Goal: Task Accomplishment & Management: Manage account settings

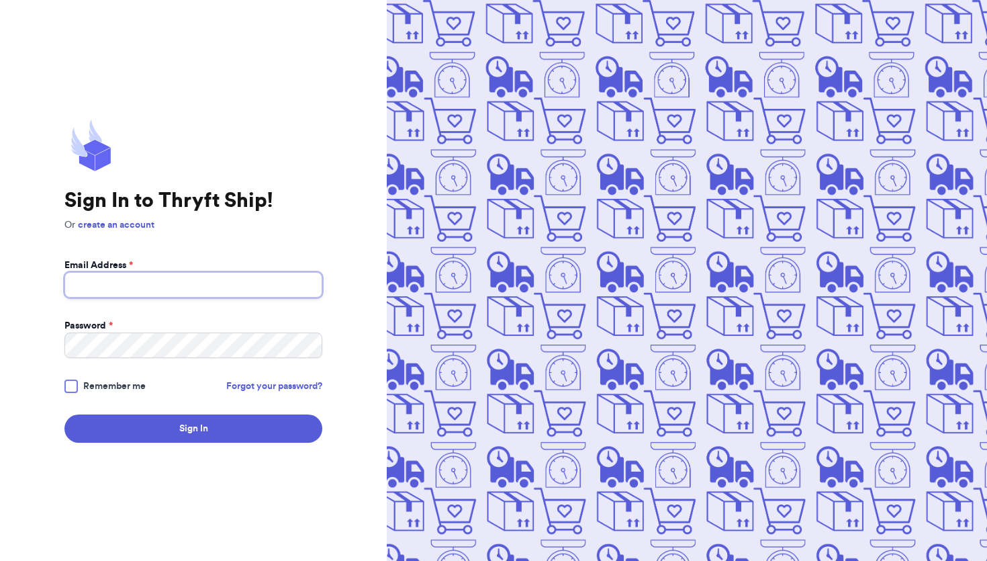
click at [289, 287] on input "Email Address *" at bounding box center [193, 285] width 258 height 26
type input "[EMAIL_ADDRESS][DOMAIN_NAME]"
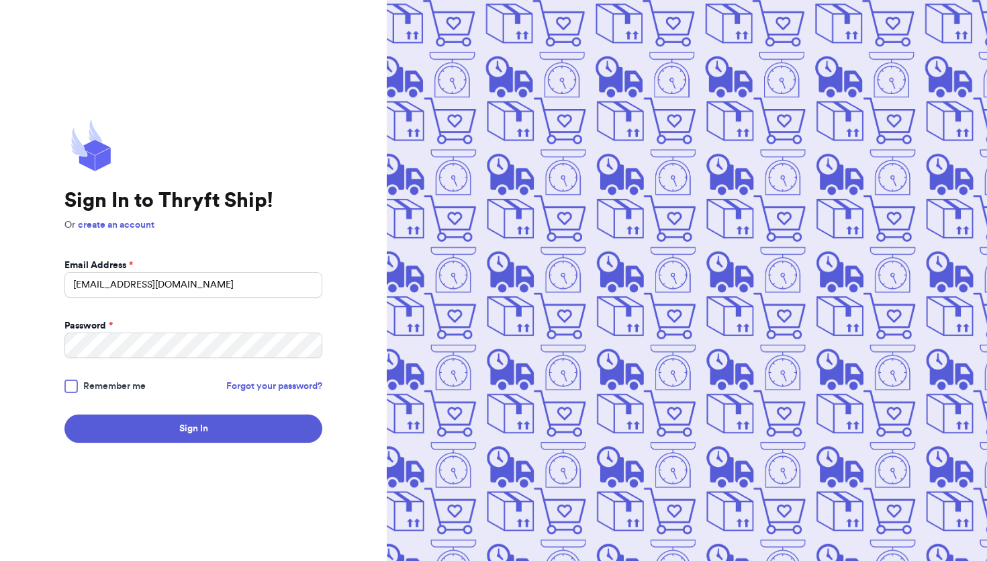
click at [74, 385] on div at bounding box center [70, 385] width 13 height 13
click at [0, 0] on input "Remember me" at bounding box center [0, 0] width 0 height 0
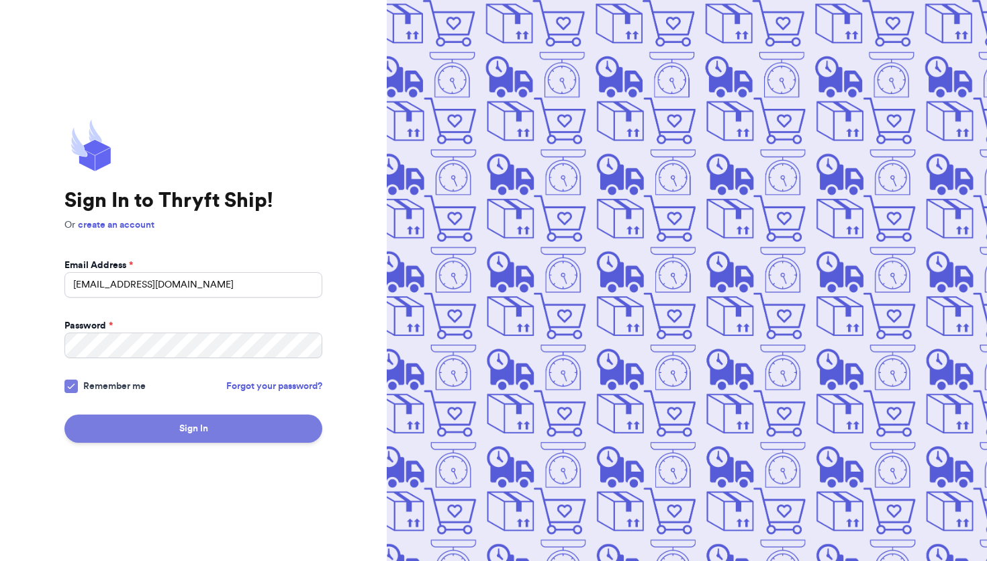
click at [153, 428] on button "Sign In" at bounding box center [193, 428] width 258 height 28
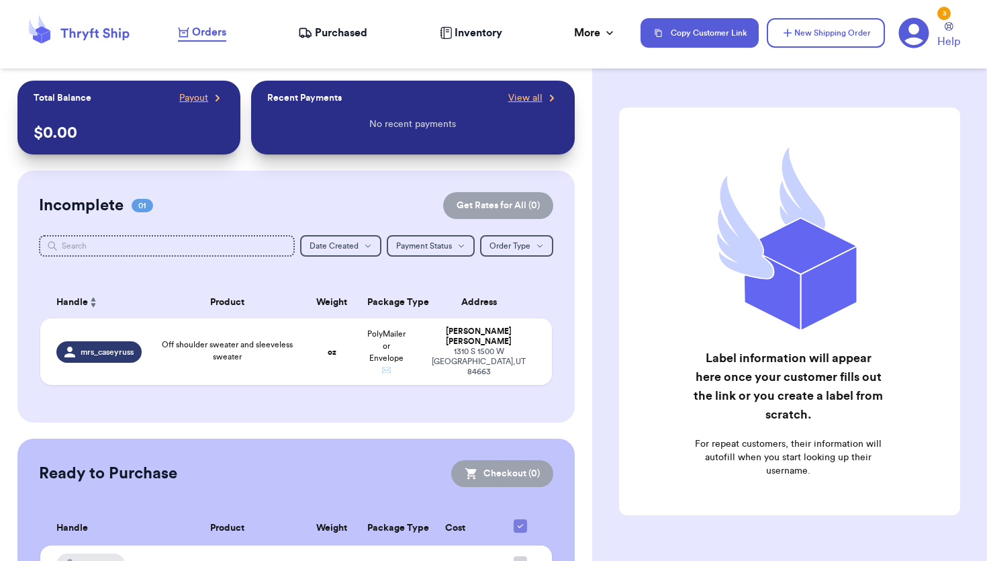
scroll to position [73, 0]
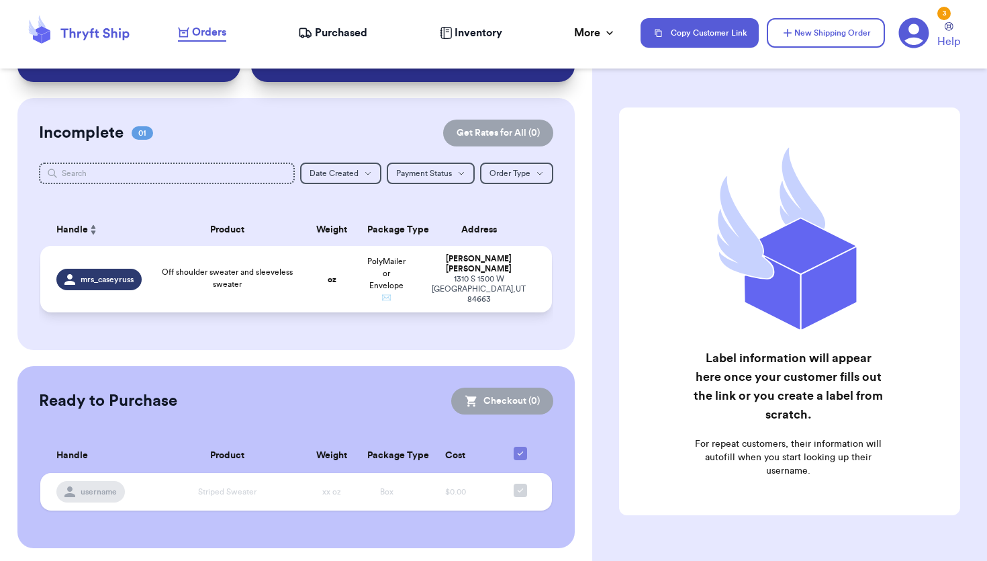
click at [315, 280] on td "oz" at bounding box center [331, 279] width 55 height 66
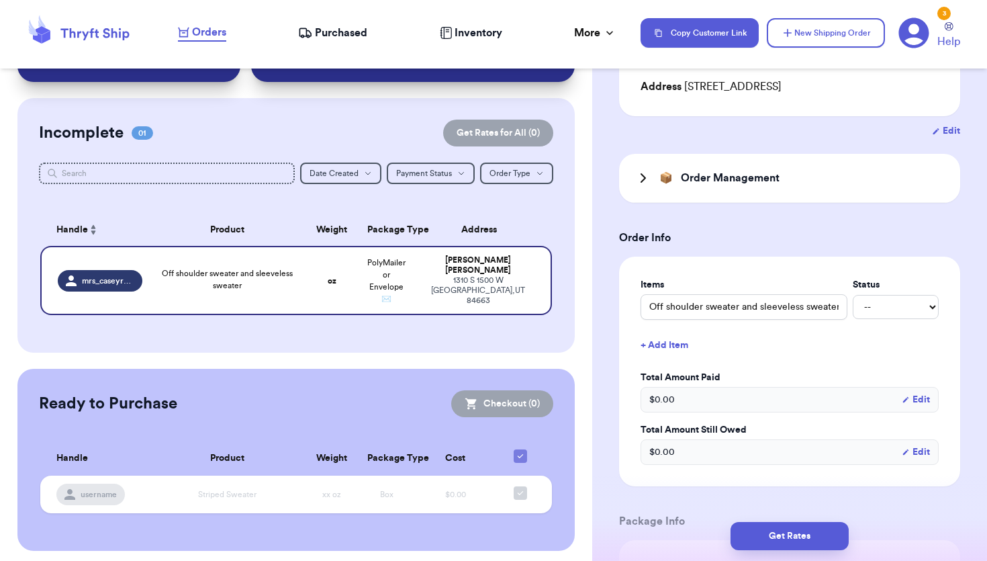
scroll to position [225, 0]
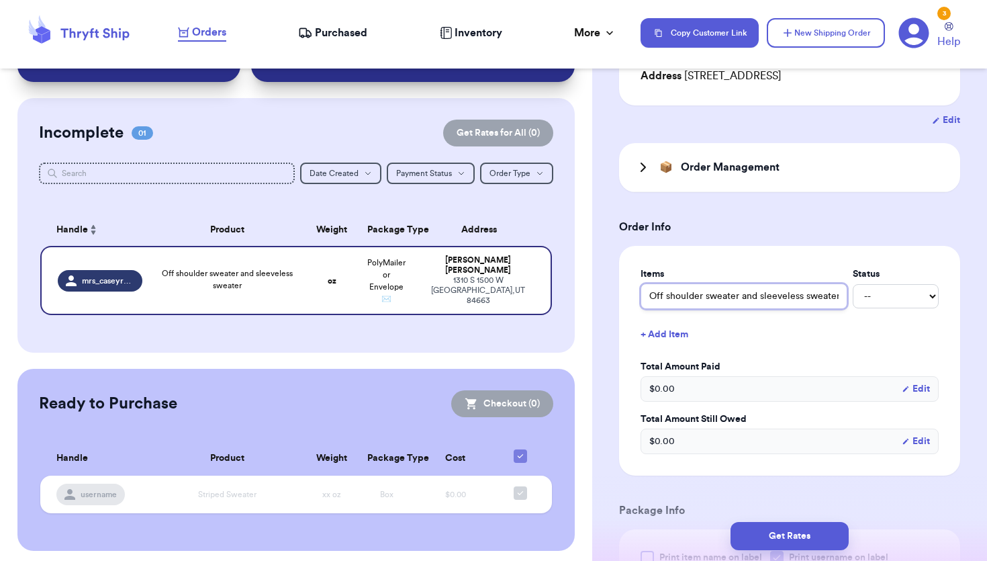
click at [825, 288] on input "Off shoulder sweater and sleeveless sweater" at bounding box center [744, 296] width 207 height 26
drag, startPoint x: 837, startPoint y: 283, endPoint x: 758, endPoint y: 282, distance: 79.2
click at [758, 283] on input "Off shoulder sweater and sleeveless sweater" at bounding box center [744, 296] width 207 height 26
click at [827, 283] on input "Off shoulder sweater and sleeveless sweater" at bounding box center [744, 296] width 207 height 26
drag, startPoint x: 839, startPoint y: 282, endPoint x: 739, endPoint y: 280, distance: 99.4
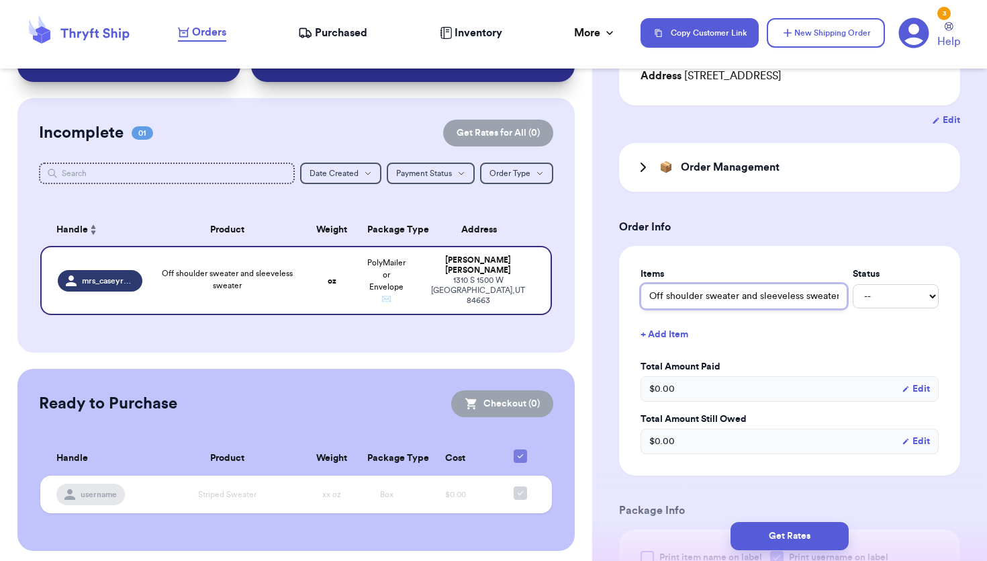
click at [739, 283] on input "Off shoulder sweater and sleeveless sweater" at bounding box center [744, 296] width 207 height 26
type input "Off shoulder sweater"
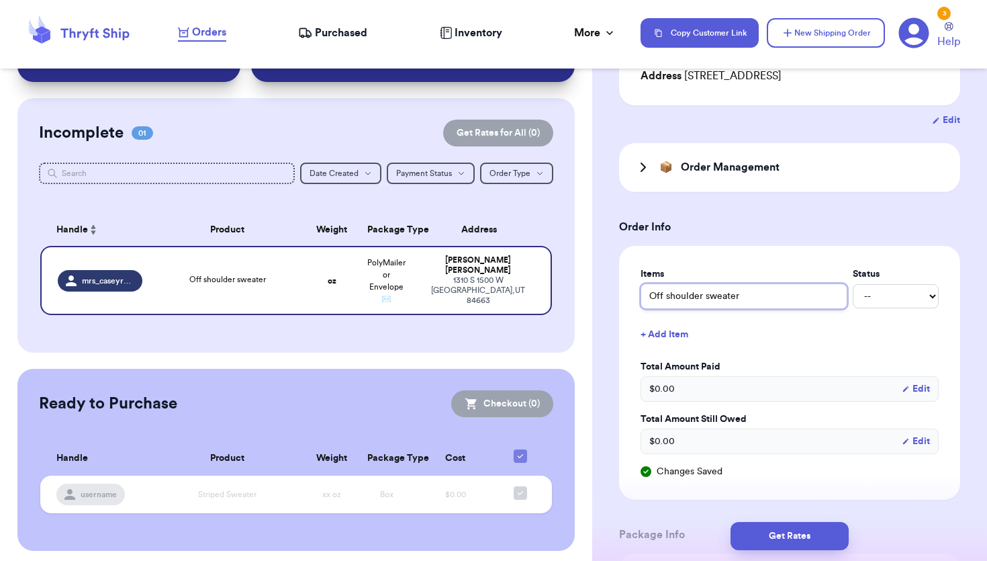
type input "Off shoulder sweater"
click at [648, 320] on button "+ Add Item" at bounding box center [789, 335] width 309 height 30
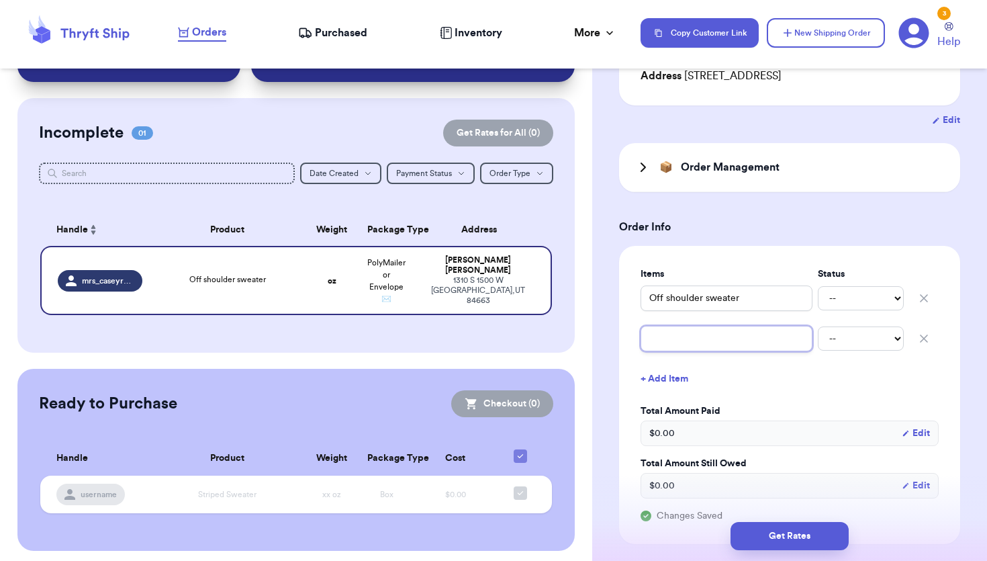
click at [654, 328] on input "text" at bounding box center [727, 339] width 172 height 26
paste input "sleeveless sweater"
type input "sleeveless sweater"
click at [858, 286] on select "-- Paid Owes" at bounding box center [861, 298] width 86 height 24
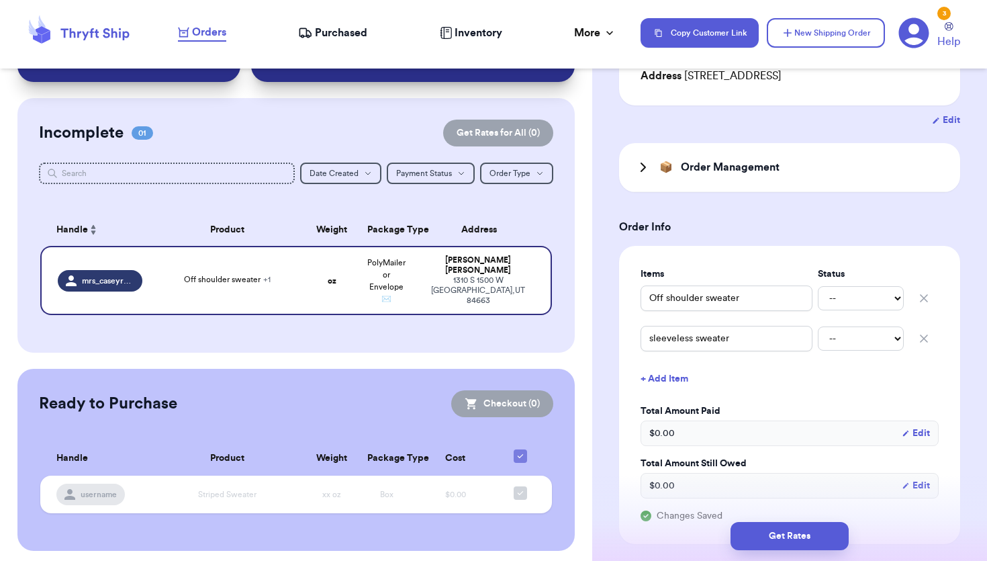
click at [647, 159] on icon at bounding box center [643, 167] width 16 height 16
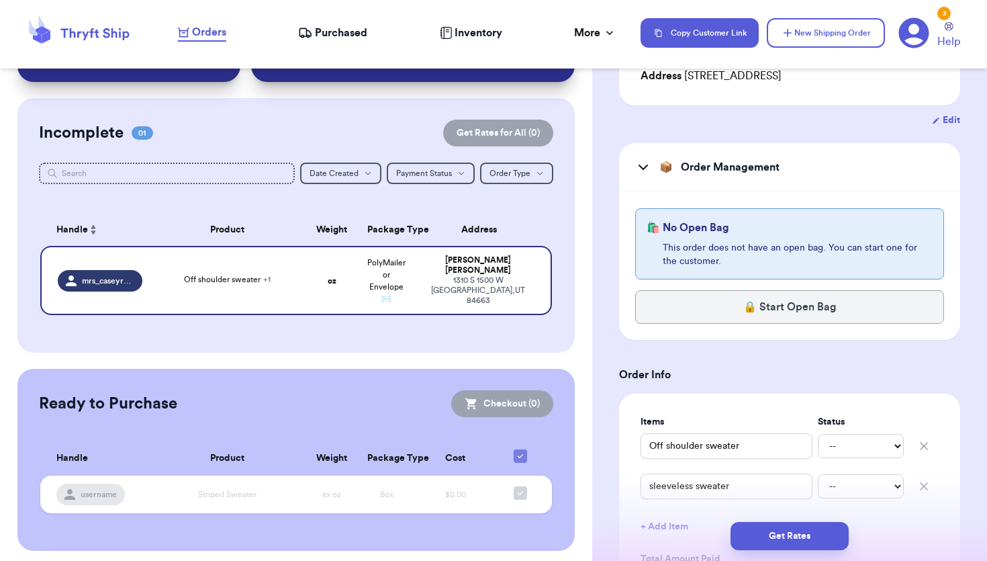
click at [647, 159] on icon at bounding box center [643, 167] width 16 height 16
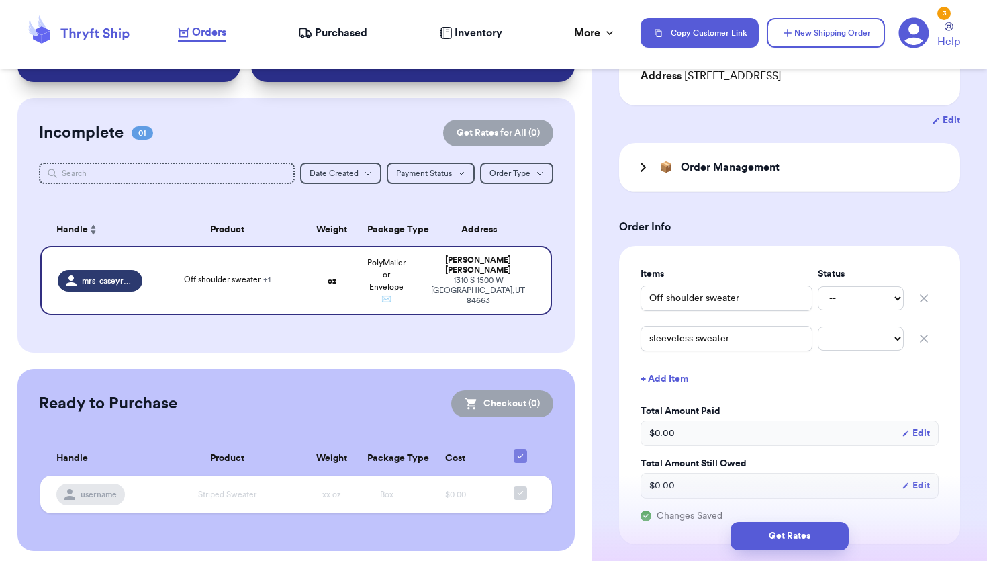
click at [647, 159] on icon at bounding box center [643, 167] width 16 height 16
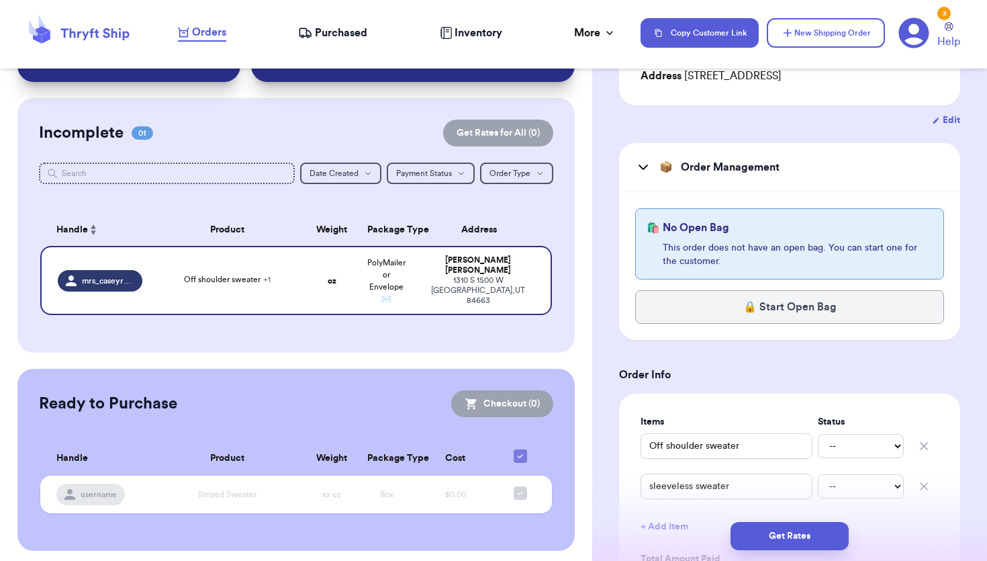
click at [647, 159] on icon at bounding box center [643, 167] width 16 height 16
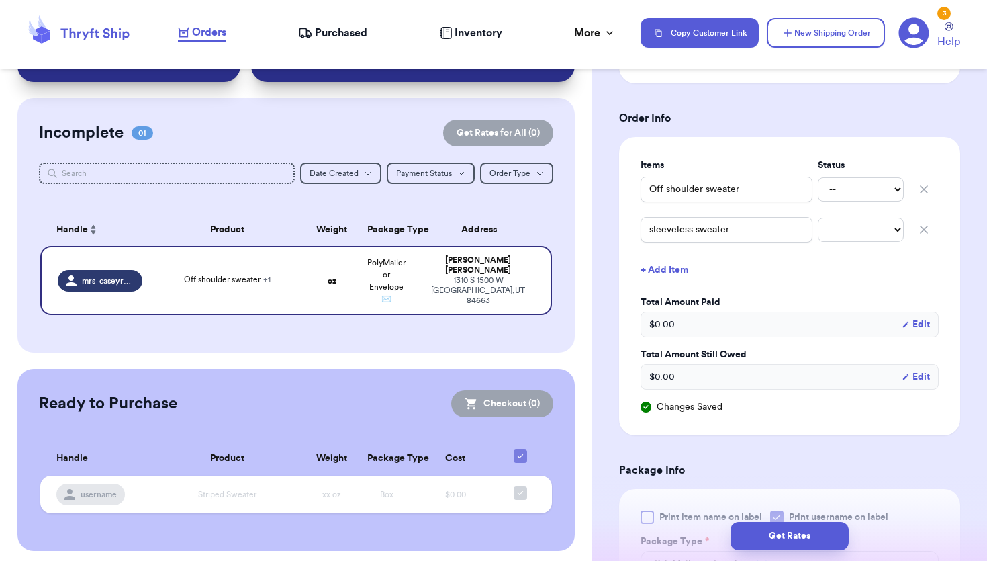
scroll to position [319, 0]
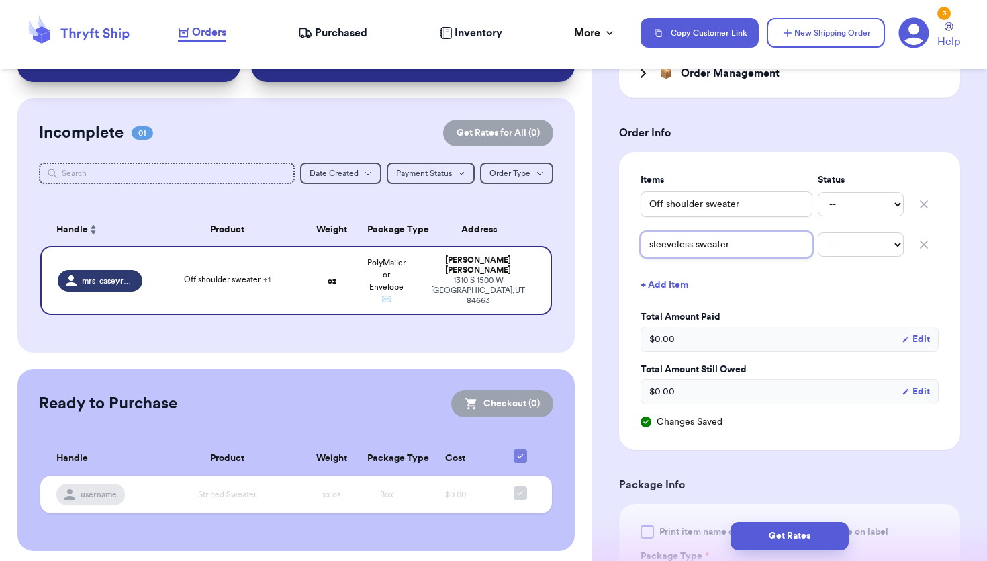
click at [650, 232] on input "sleeveless sweater" at bounding box center [727, 245] width 172 height 26
type input "Bsleeveless sweater"
type input "Brsleeveless sweater"
type input "Brosleeveless sweater"
type input "Bronsleeveless sweater"
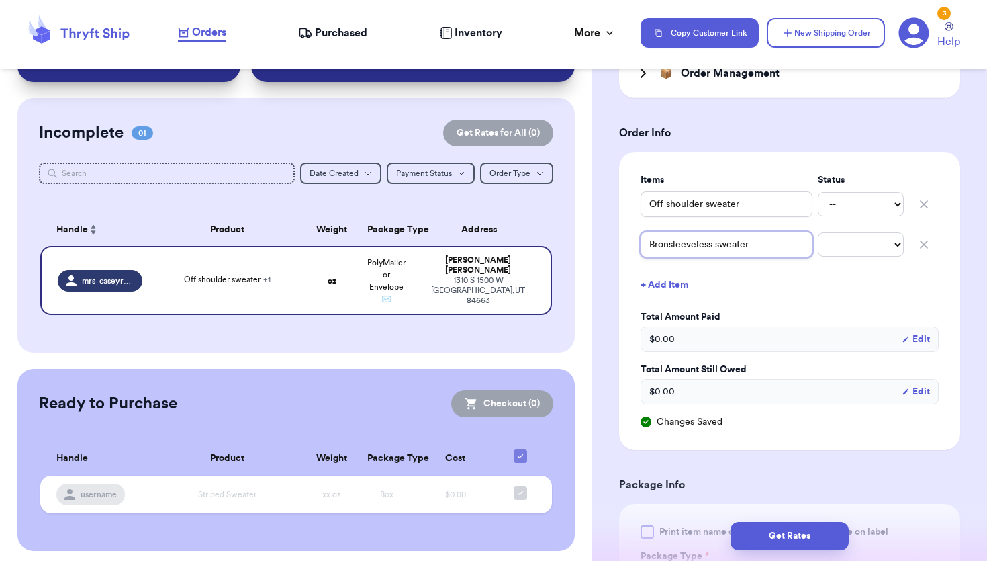
type input "Brosleeveless sweater"
type input "Browsleeveless sweater"
type input "Brownsleeveless sweater"
type input "Brown sleeveless sweater"
click at [681, 232] on input "Brown sleeveless sweater" at bounding box center [727, 245] width 172 height 26
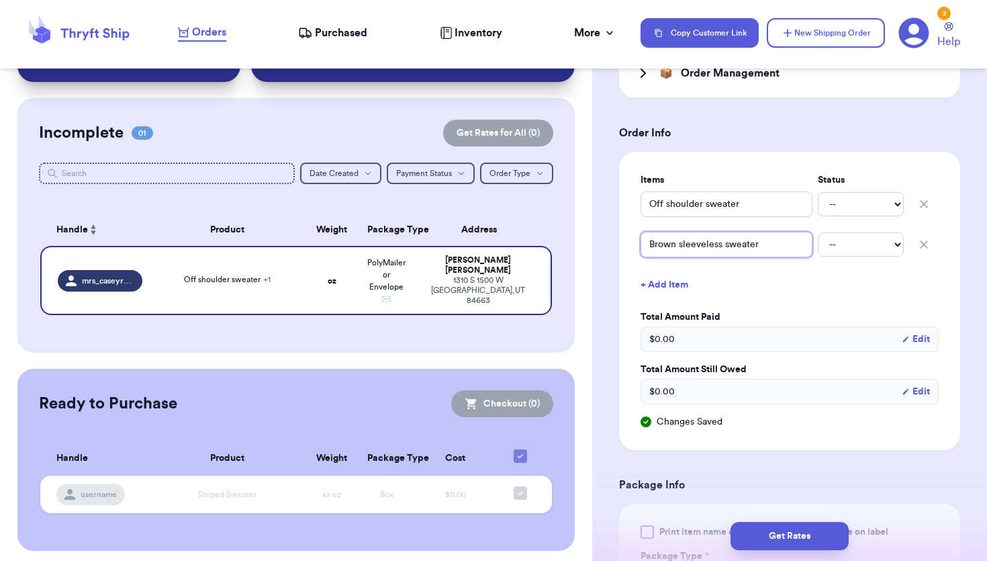
type input "Brown leeveless sweater"
type input "Brown Sleeveless sweater"
click at [728, 232] on input "Brown Sleeveless sweater" at bounding box center [727, 245] width 172 height 26
type input "Brown Sleeveless weater"
type input "[PERSON_NAME] Sleeveless Sweater"
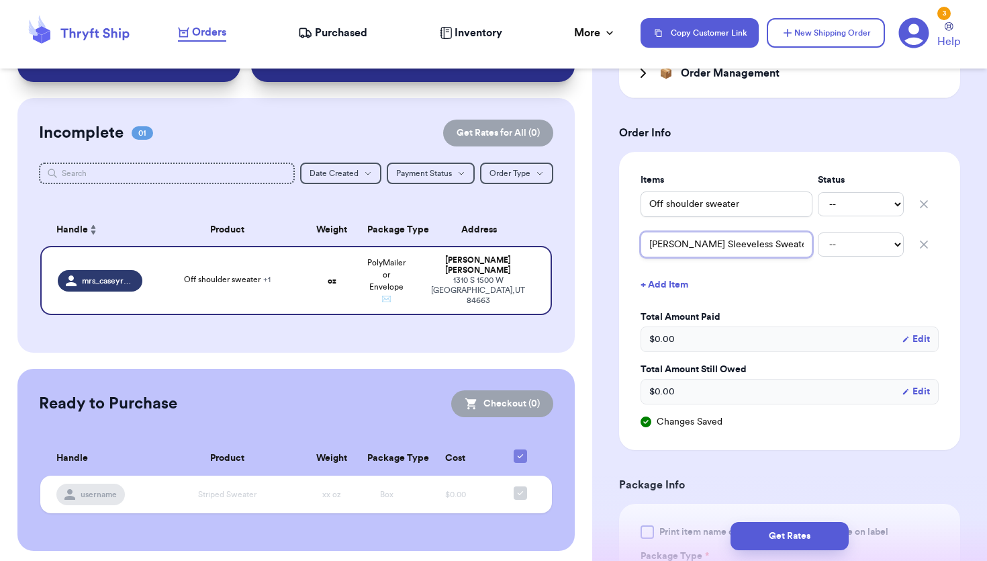
type input "[PERSON_NAME] Sleeveless Sweater"
click at [647, 191] on input "Off shoulder sweater" at bounding box center [727, 204] width 172 height 26
type input "OOff shoulder sweater"
type input "[PERSON_NAME] shoulder sweater"
type input "OldOff shoulder sweater"
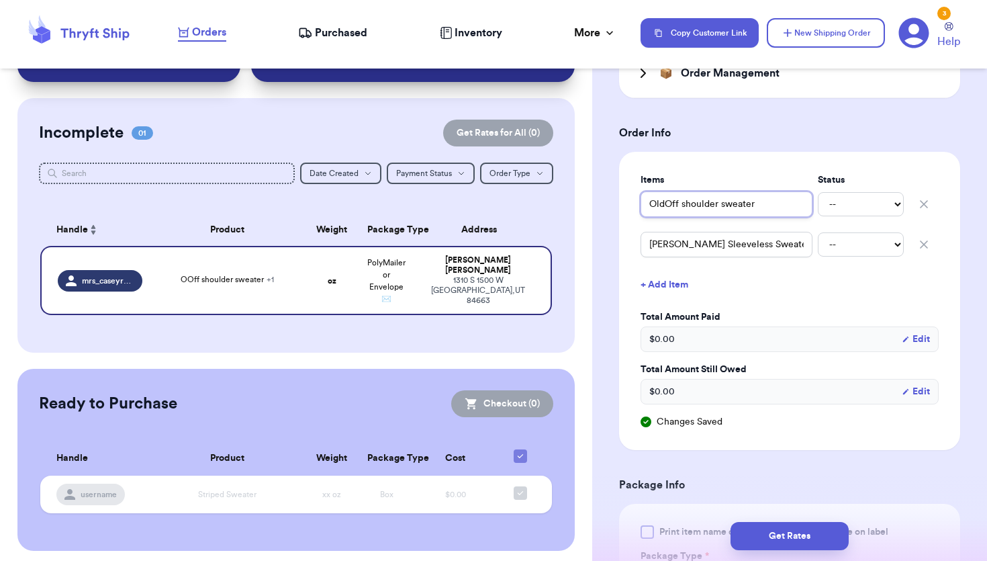
type input "Old Off shoulder sweater"
type input "Old NOff shoulder sweater"
type input "Old NaOff shoulder sweater"
type input "Old NavOff shoulder sweater"
type input "Old NavyOff shoulder sweater"
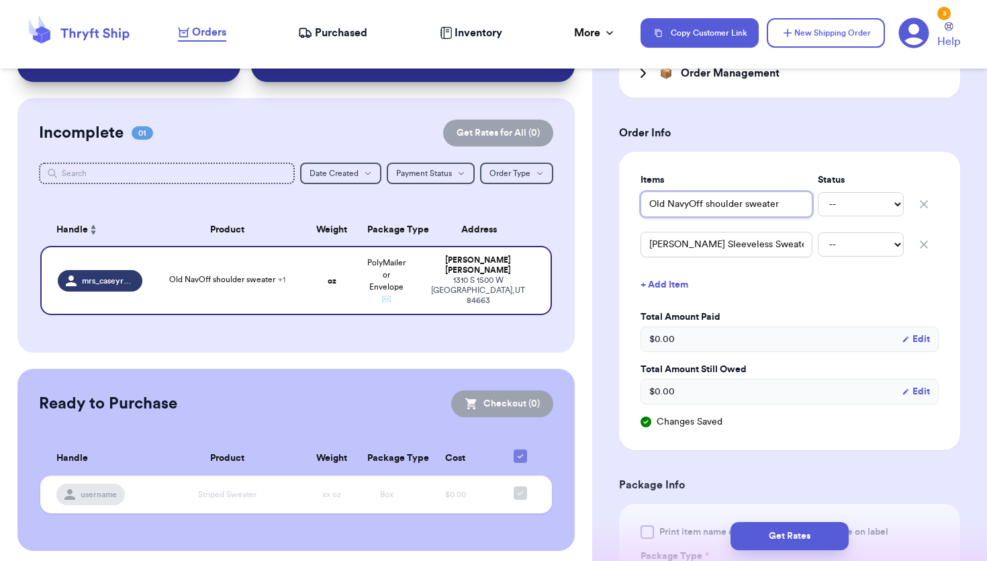
type input "Old Navy Off shoulder sweater"
click at [711, 191] on input "Old Navy Off shoulder sweater" at bounding box center [727, 204] width 172 height 26
type input "Old Navy Off houlder sweater"
type input "Old Navy Off Shoulder sweater"
click at [752, 191] on input "Old Navy Off Shoulder sweater" at bounding box center [727, 204] width 172 height 26
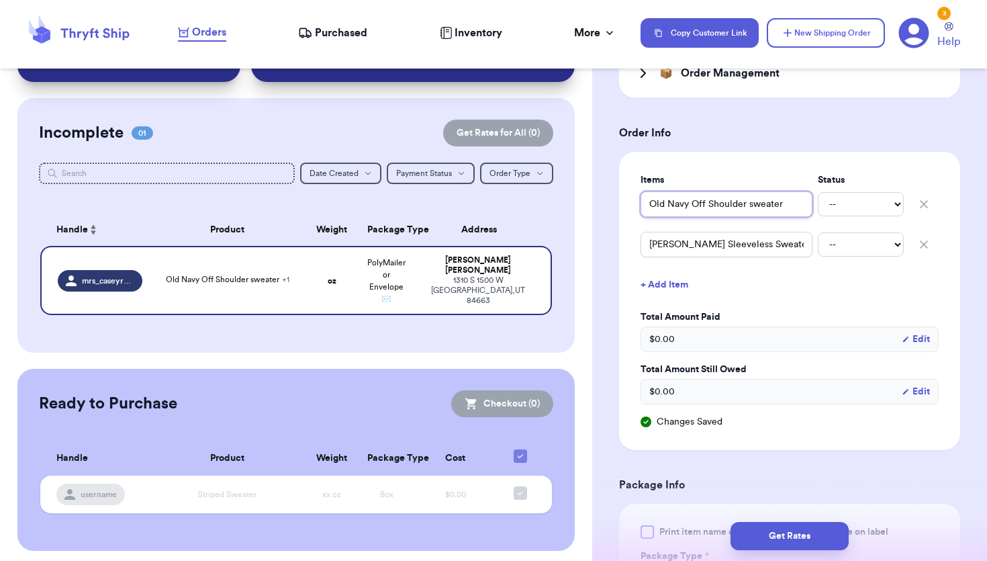
type input "Old Navy Off Shoulder weater"
type input "Old Navy Off Shoulder Wweater"
type input "Old Navy Off Shoulder weater"
type input "Old Navy Off Shoulder Sweater"
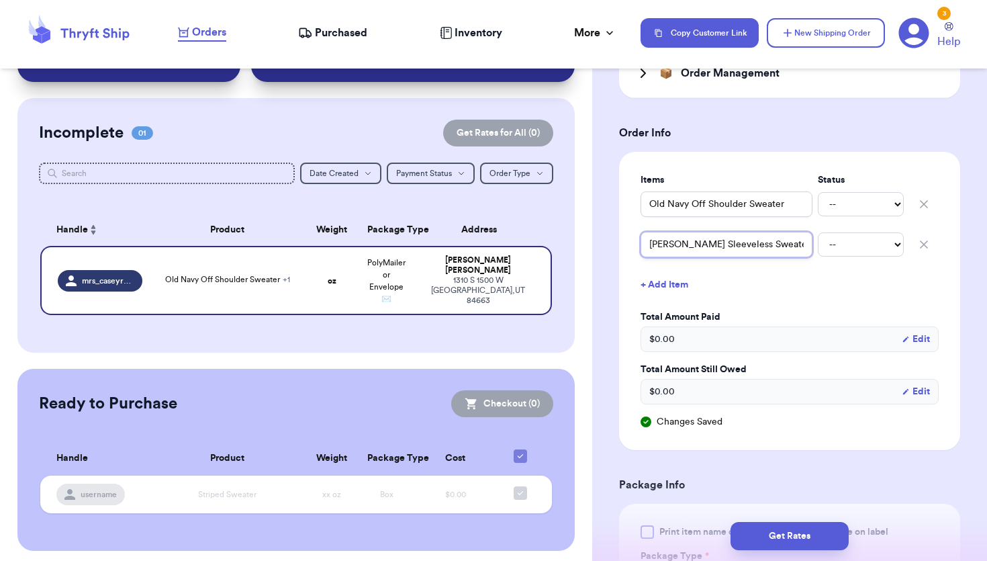
click at [647, 232] on input "[PERSON_NAME] Sleeveless Sweater" at bounding box center [727, 245] width 172 height 26
type input "CBrown Sleeveless Sweater"
type input "CoBrown Sleeveless Sweater"
type input "CorBrown Sleeveless Sweater"
type input "CorfBrown Sleeveless Sweater"
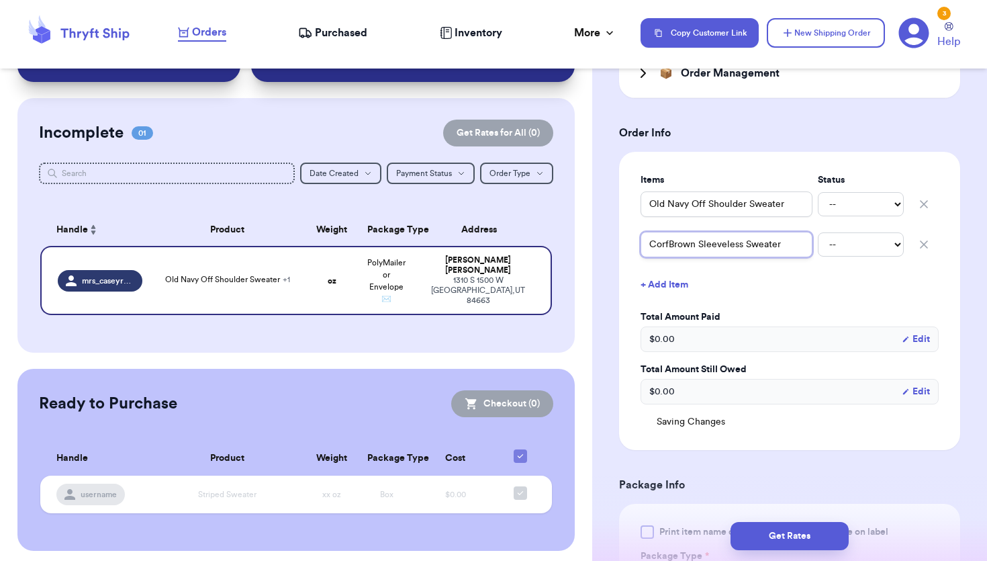
type input "CorftBrown Sleeveless Sweater"
type input "CorfBrown Sleeveless Sweater"
type input "CorBrown Sleeveless Sweater"
type input "CoBrown Sleeveless Sweater"
type input "CBrown Sleeveless Sweater"
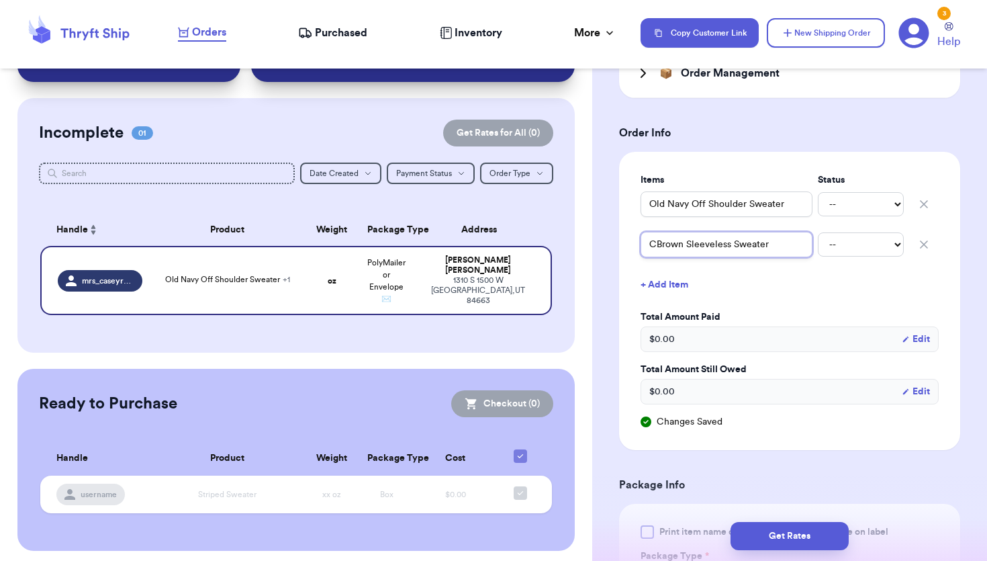
type input "CrBrown Sleeveless Sweater"
type input "CroBrown Sleeveless Sweater"
type input "CrofBrown Sleeveless Sweater"
type input "CroftBrown Sleeveless Sweater"
type input "[PERSON_NAME] [PERSON_NAME] Sleeveless Sweater"
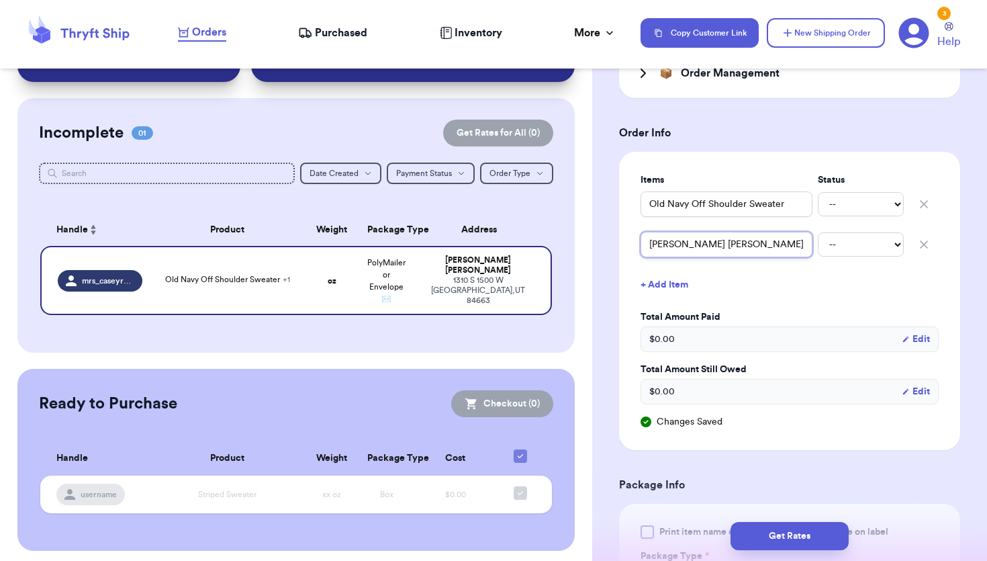
type input "Croft &Brown Sleeveless Sweater"
type input "Croft & [PERSON_NAME] Sleeveless Sweater"
type input "Croft & BBrown Sleeveless Sweater"
type input "Croft & BaBrown Sleeveless Sweater"
type input "Croft & BarBrown Sleeveless Sweater"
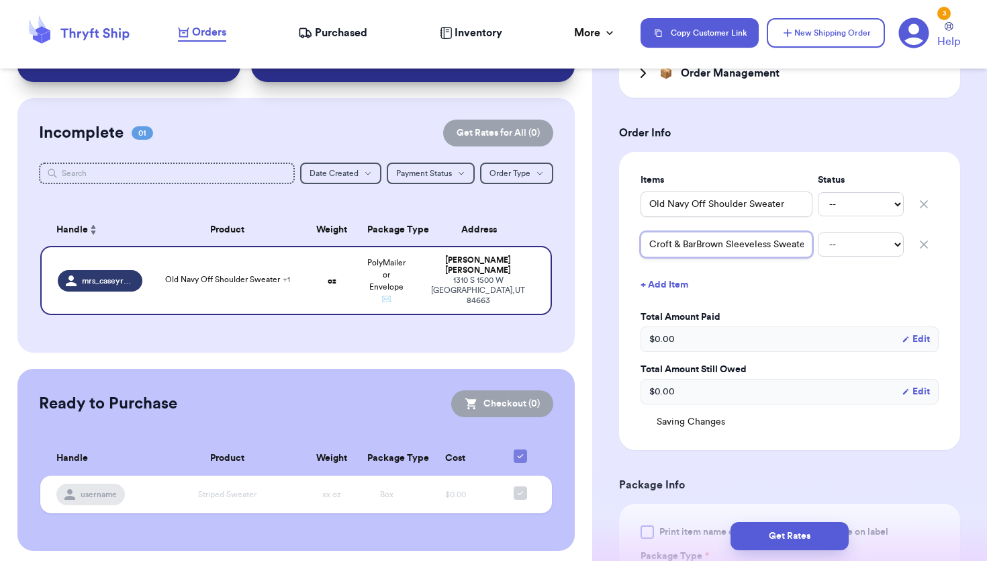
type input "Croft & BarrBrown Sleeveless Sweater"
type input "Croft & BarroBrown Sleeveless Sweater"
type input "Croft & BarrowBrown Sleeveless Sweater"
type input "Croft & [PERSON_NAME] Brown Sleeveless Sweater"
click at [742, 232] on input "Croft & [PERSON_NAME] Brown Sleeveless Sweater" at bounding box center [727, 245] width 172 height 26
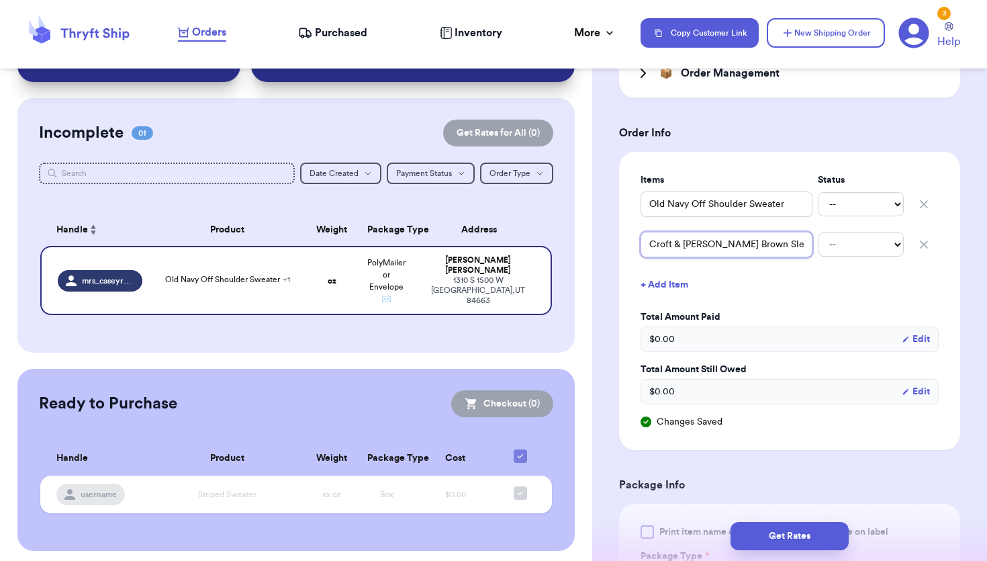
type input "Croft & [PERSON_NAME] Brow Sleeveless Sweater"
type input "Croft & [PERSON_NAME] Bro Sleeveless Sweater"
type input "Croft & [PERSON_NAME] Br Sleeveless Sweater"
type input "Croft & [PERSON_NAME] B Sleeveless Sweater"
type input "Croft & [PERSON_NAME] Sleeveless Sweater"
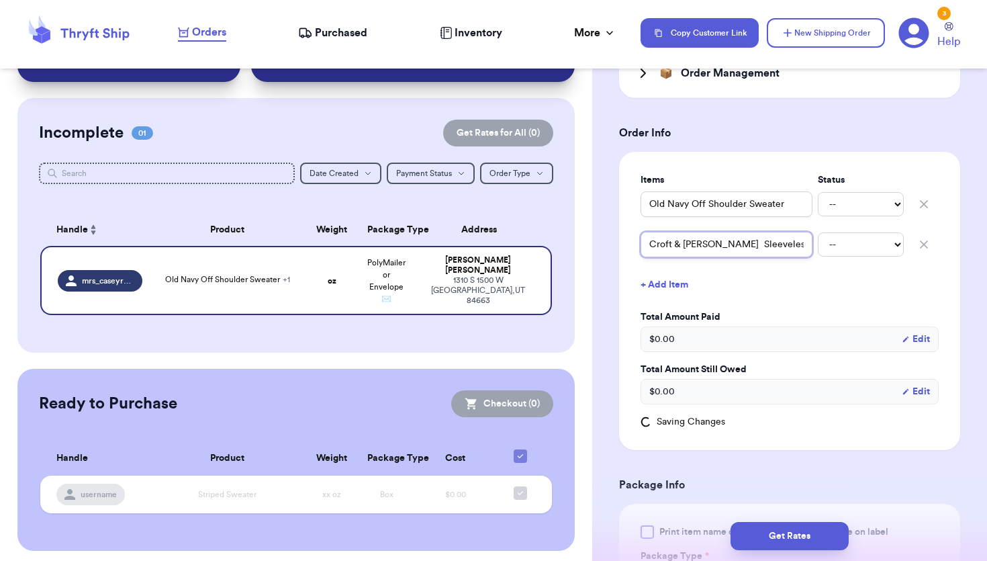
type input "Croft & [PERSON_NAME] Sleeveless Sweater"
click at [812, 249] on div "Items Status Old Navy Off Shoulder Sweater -- Paid Owes Croft & [PERSON_NAME] S…" at bounding box center [790, 300] width 298 height 255
drag, startPoint x: 797, startPoint y: 230, endPoint x: 761, endPoint y: 229, distance: 36.3
click at [761, 232] on input "Croft & [PERSON_NAME] Sleeveless Sweater" at bounding box center [727, 245] width 172 height 26
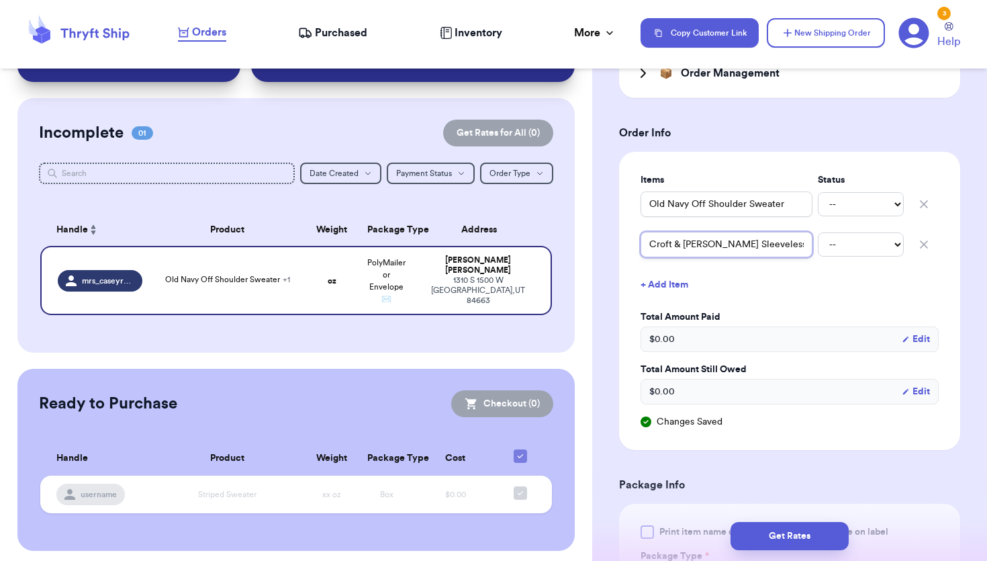
type input "Croft & [PERSON_NAME] Sleeveless T"
type input "Croft & [PERSON_NAME] Sleeveless To"
type input "Croft & [PERSON_NAME] Sleeveless Top"
click at [751, 270] on button "+ Add Item" at bounding box center [789, 285] width 309 height 30
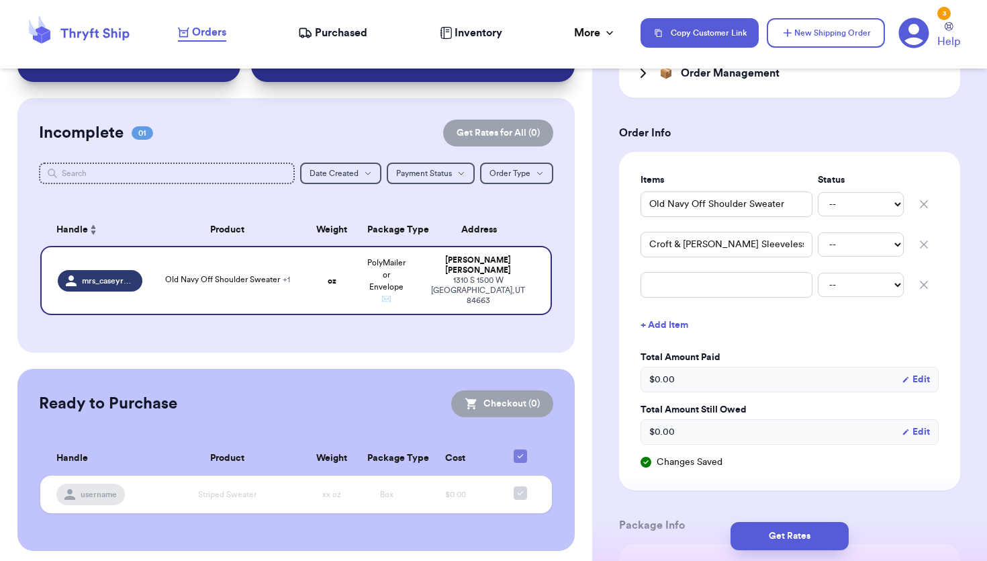
click at [924, 278] on icon "button" at bounding box center [923, 284] width 13 height 13
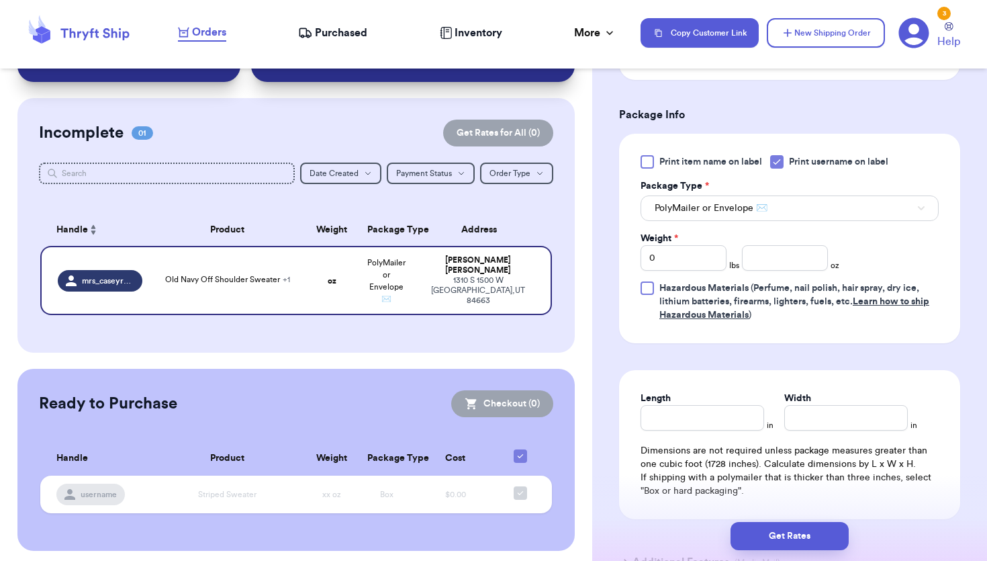
scroll to position [713, 0]
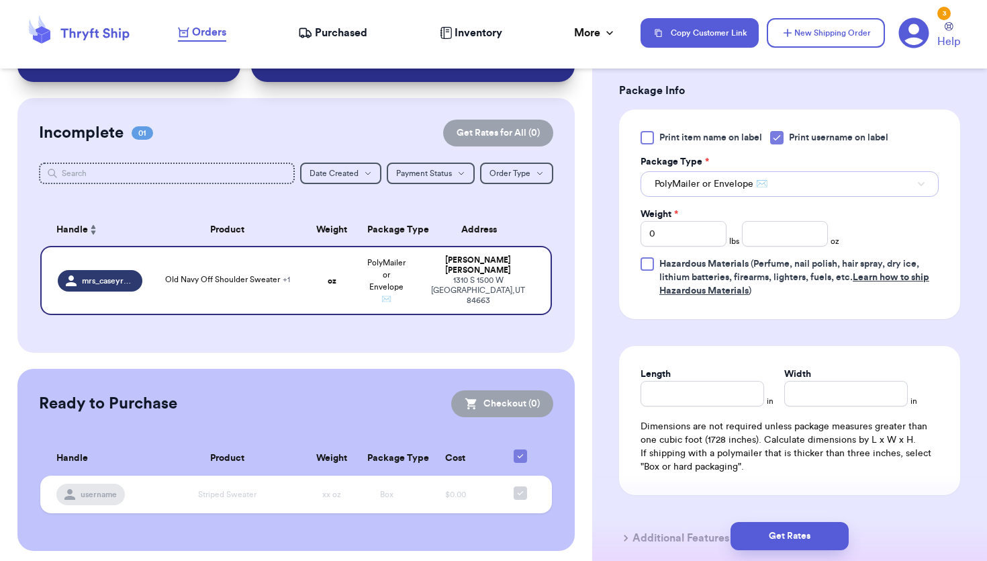
click at [811, 171] on button "PolyMailer or Envelope ✉️" at bounding box center [790, 184] width 298 height 26
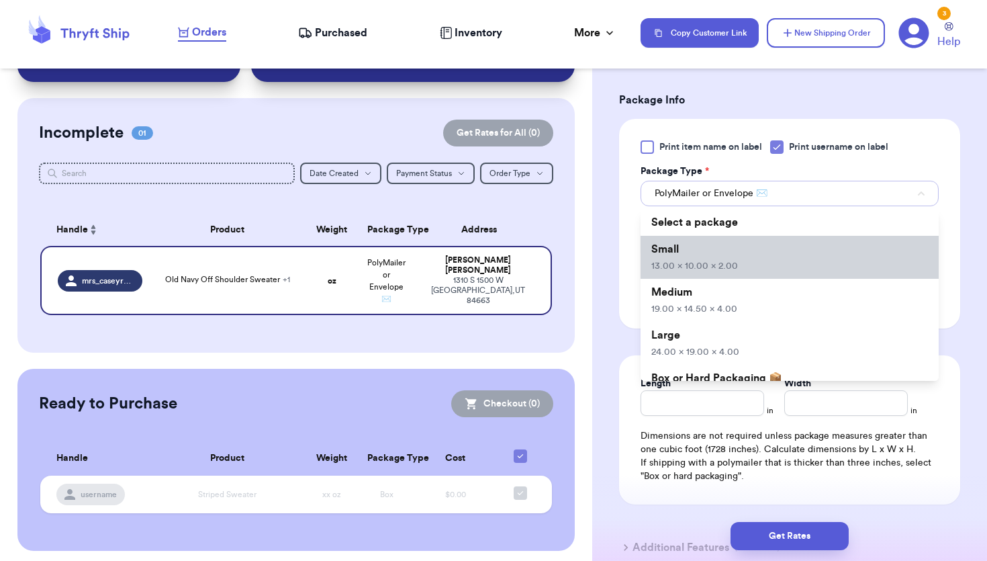
scroll to position [702, 0]
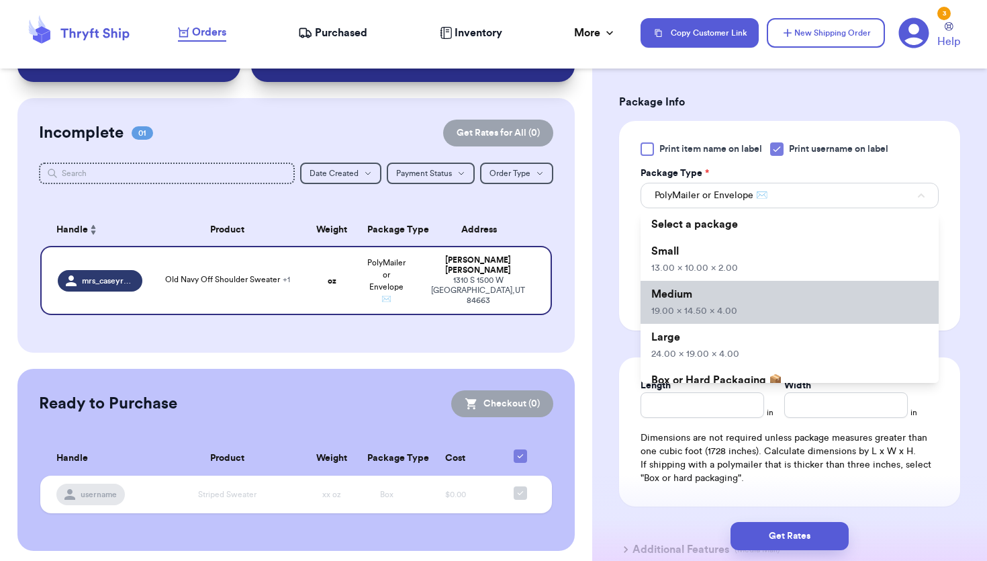
click at [721, 301] on li "Medium 19.00 x 14.50 x 4.00" at bounding box center [790, 302] width 298 height 43
type input "19"
type input "14.5"
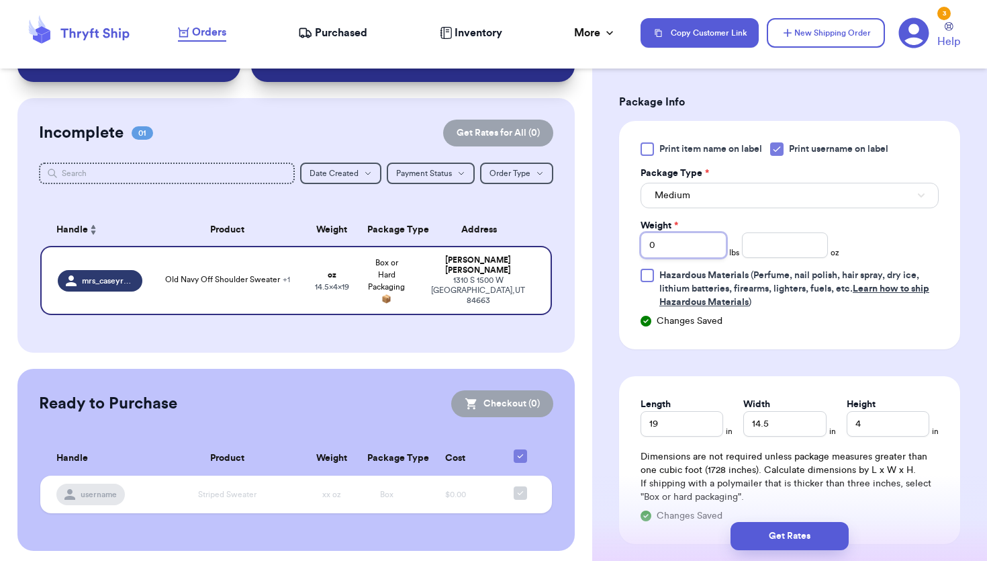
click at [699, 232] on input "0" at bounding box center [684, 245] width 86 height 26
type input "1"
click at [790, 232] on input "number" at bounding box center [785, 245] width 86 height 26
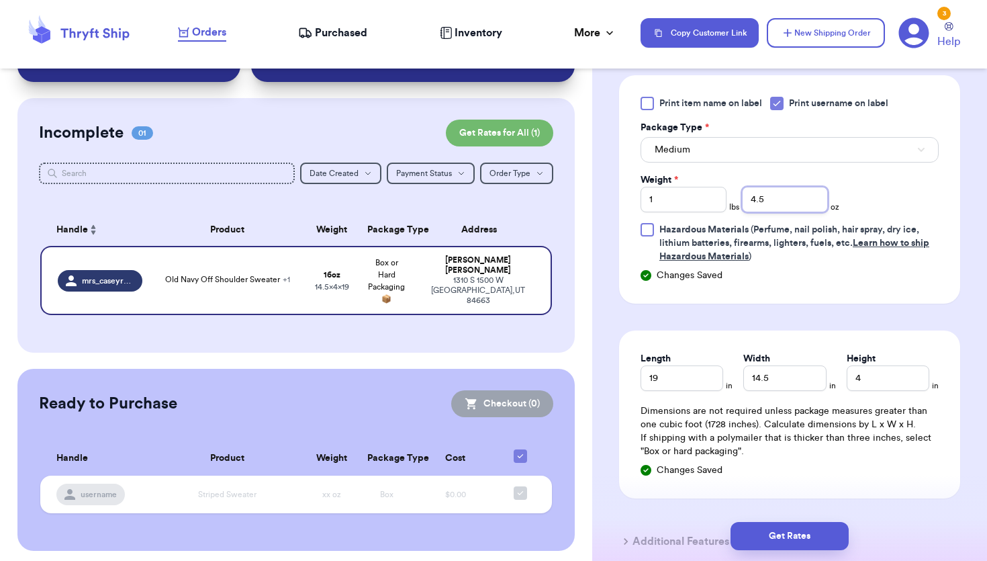
scroll to position [751, 0]
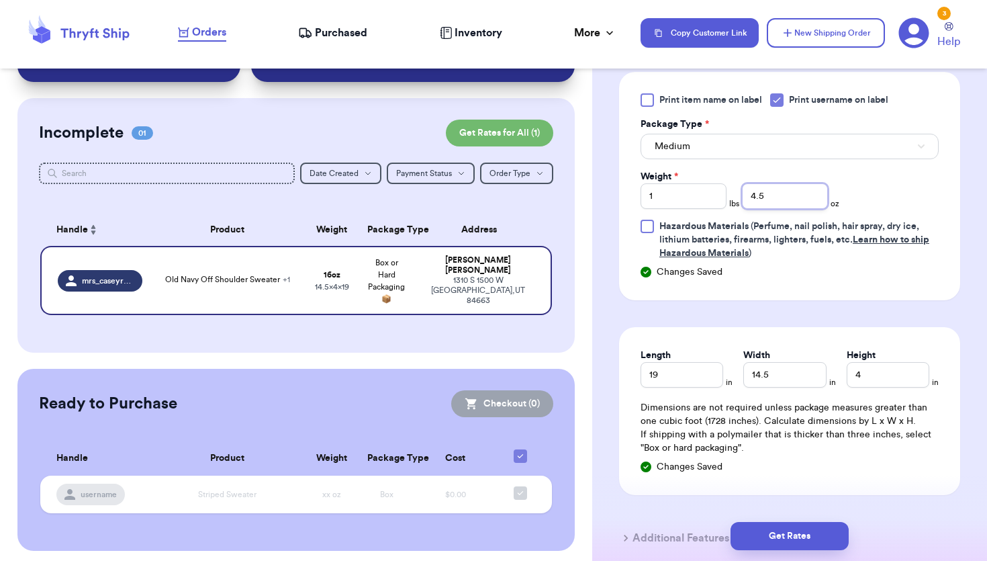
type input "4.5"
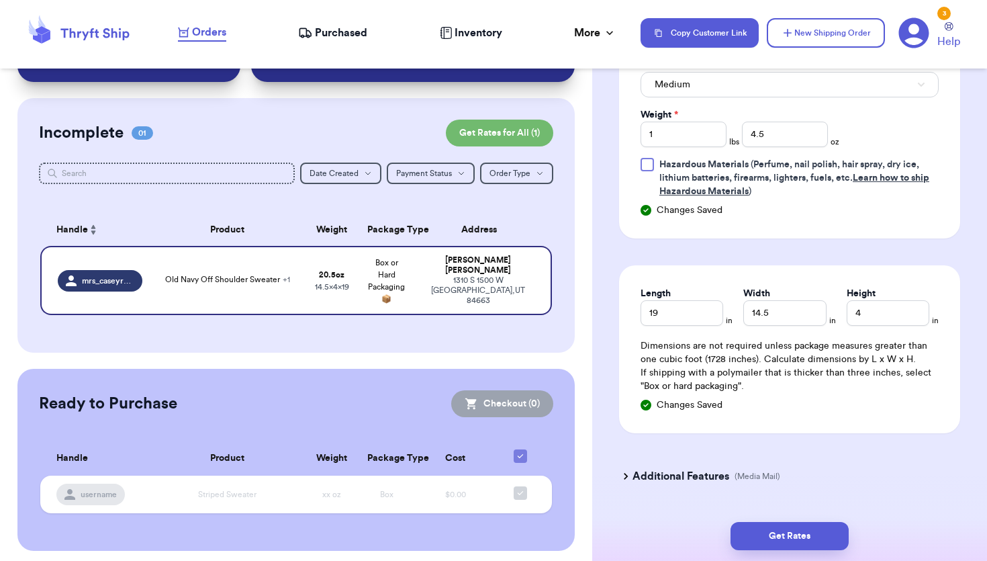
scroll to position [833, 0]
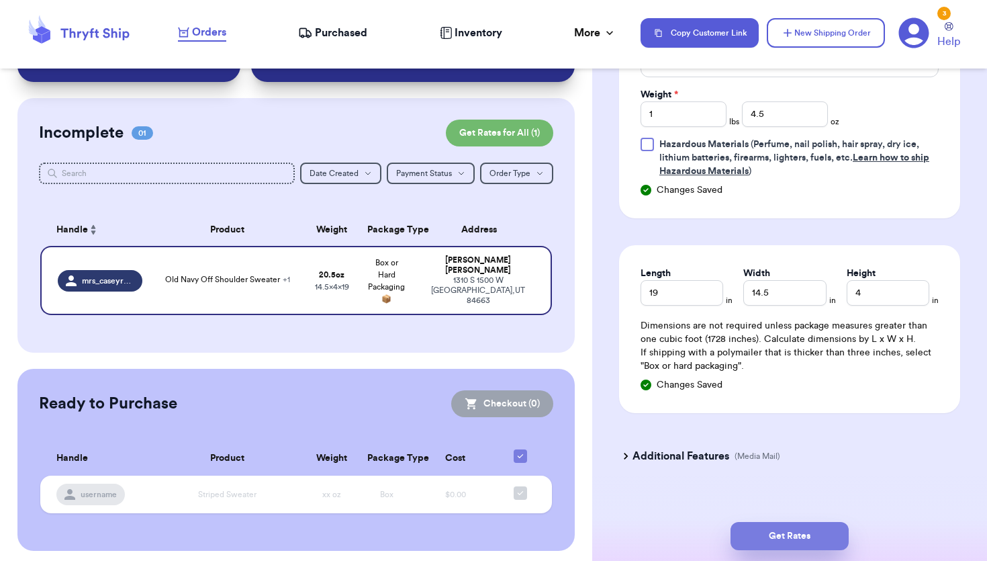
click at [778, 531] on button "Get Rates" at bounding box center [790, 536] width 118 height 28
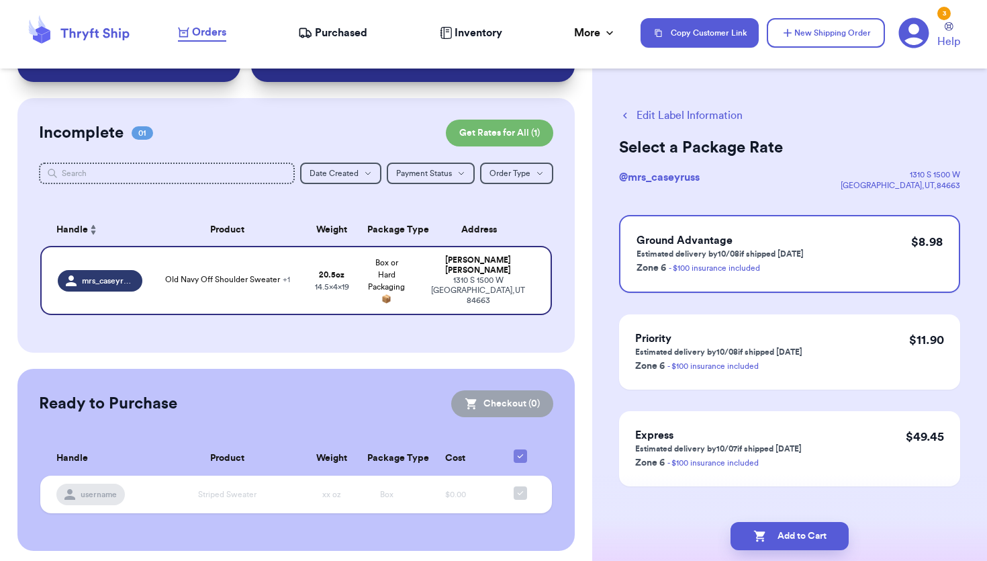
click at [628, 112] on icon "button" at bounding box center [625, 115] width 12 height 12
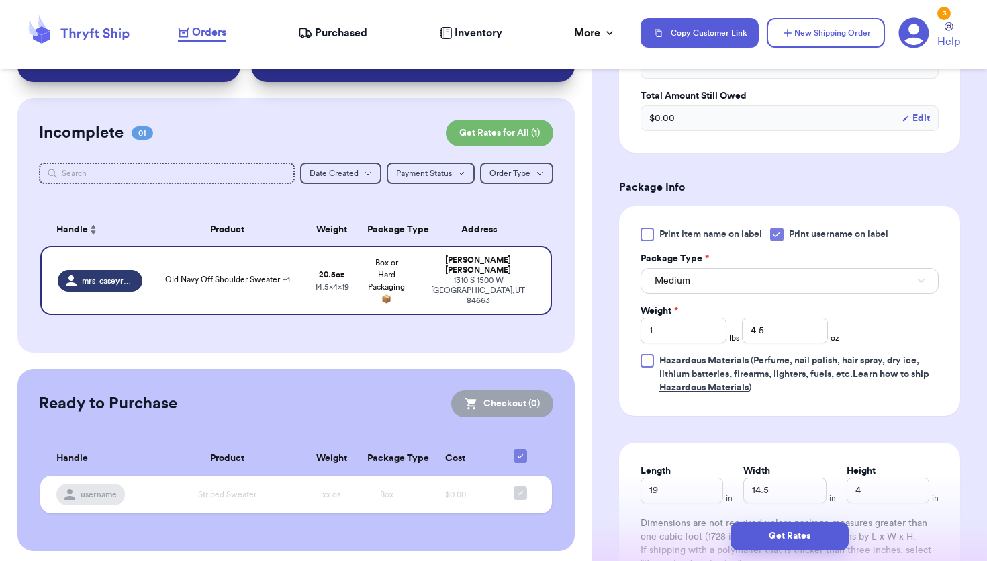
scroll to position [600, 0]
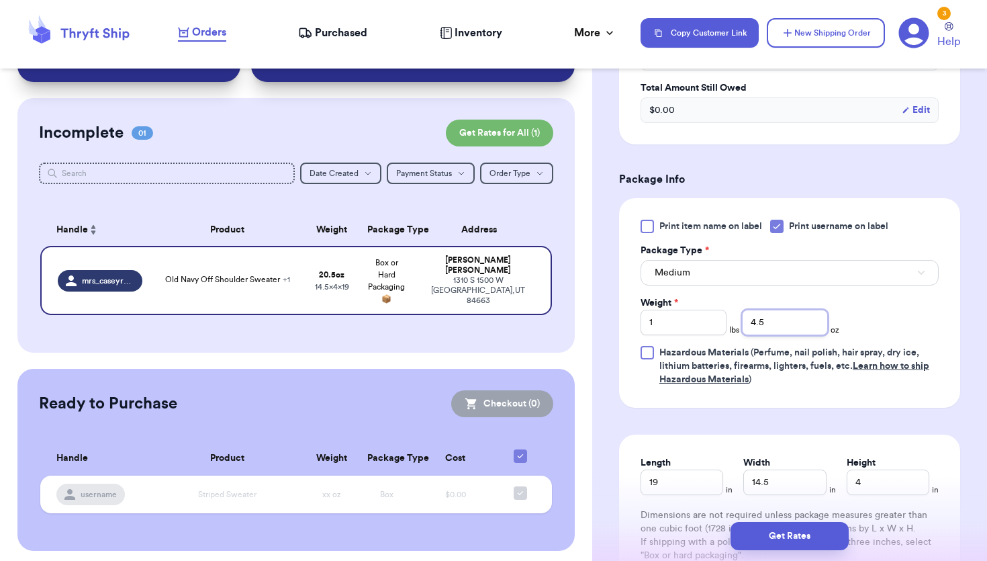
click at [778, 310] on input "4.5" at bounding box center [785, 323] width 86 height 26
type input "4"
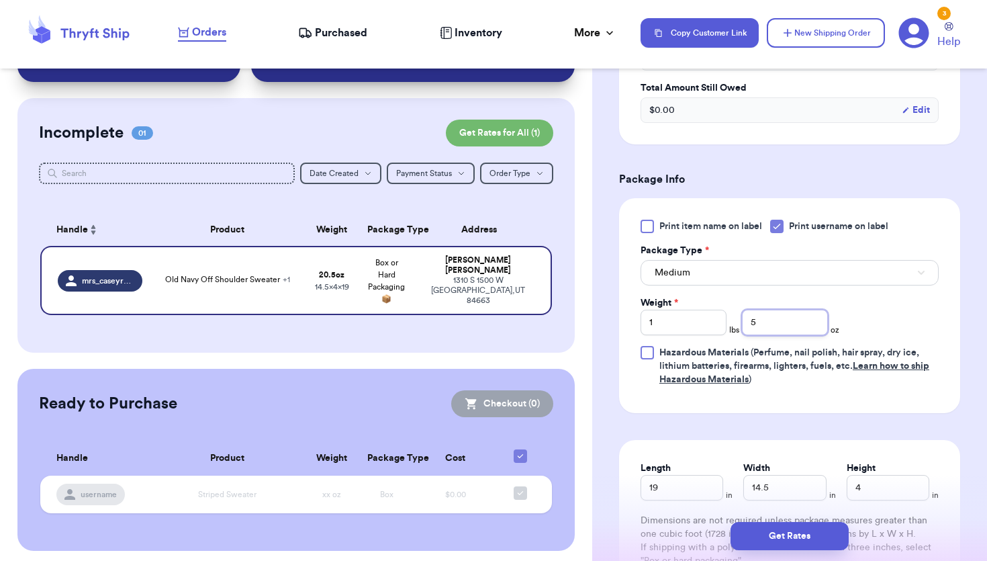
type input "5"
click at [869, 303] on div "Print item name on label Print username on label Package Type * Medium Weight *…" at bounding box center [790, 303] width 298 height 167
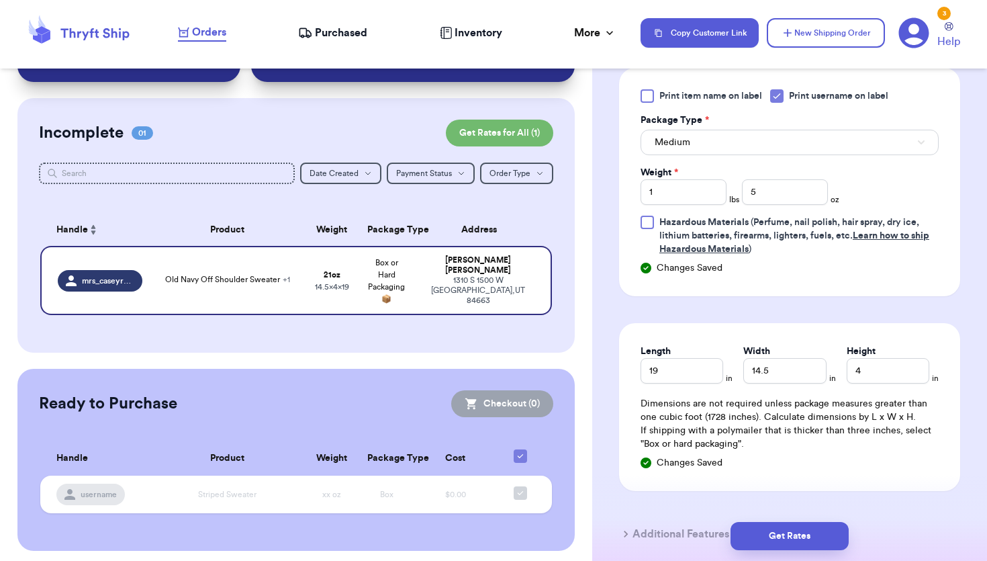
scroll to position [735, 0]
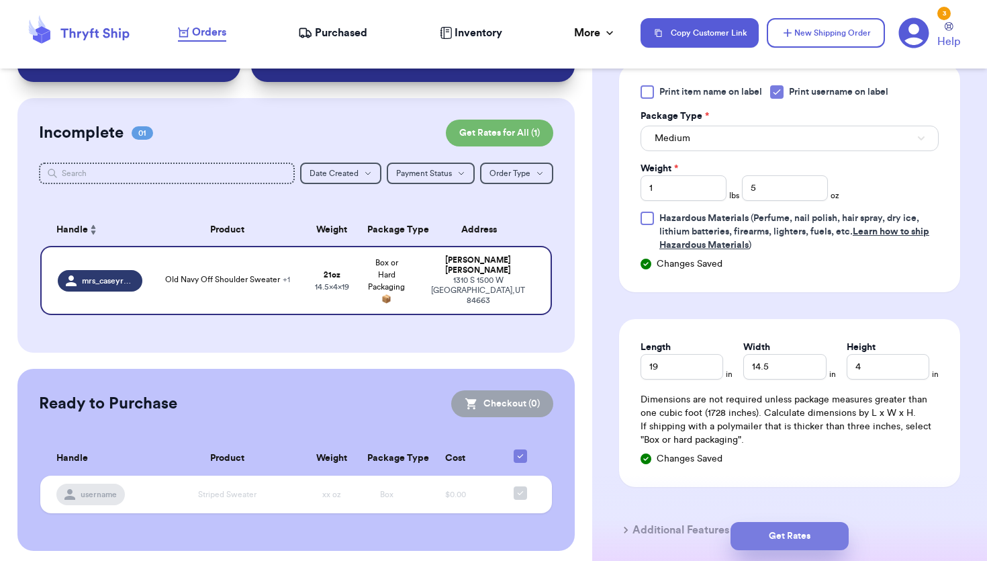
click at [789, 535] on button "Get Rates" at bounding box center [790, 536] width 118 height 28
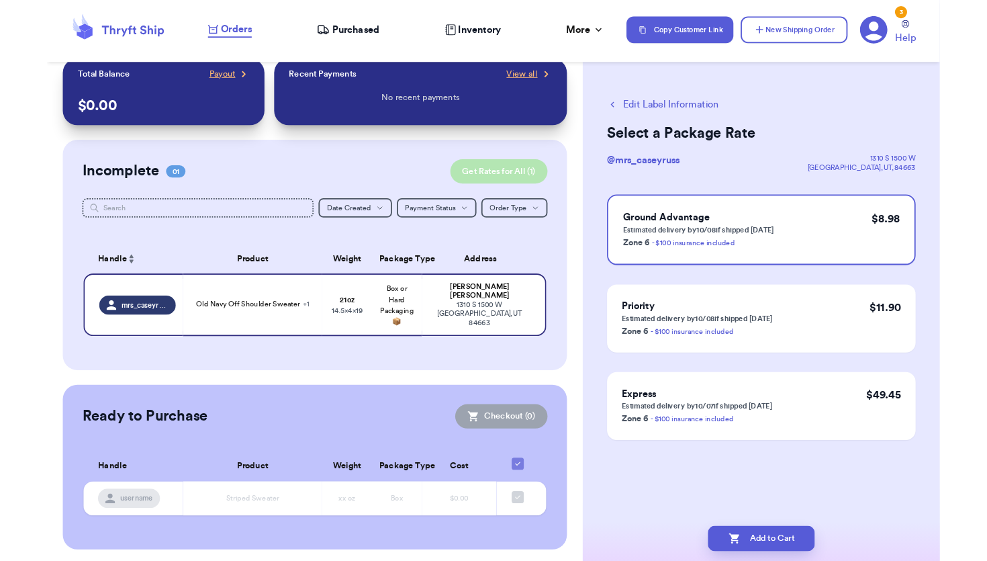
scroll to position [73, 0]
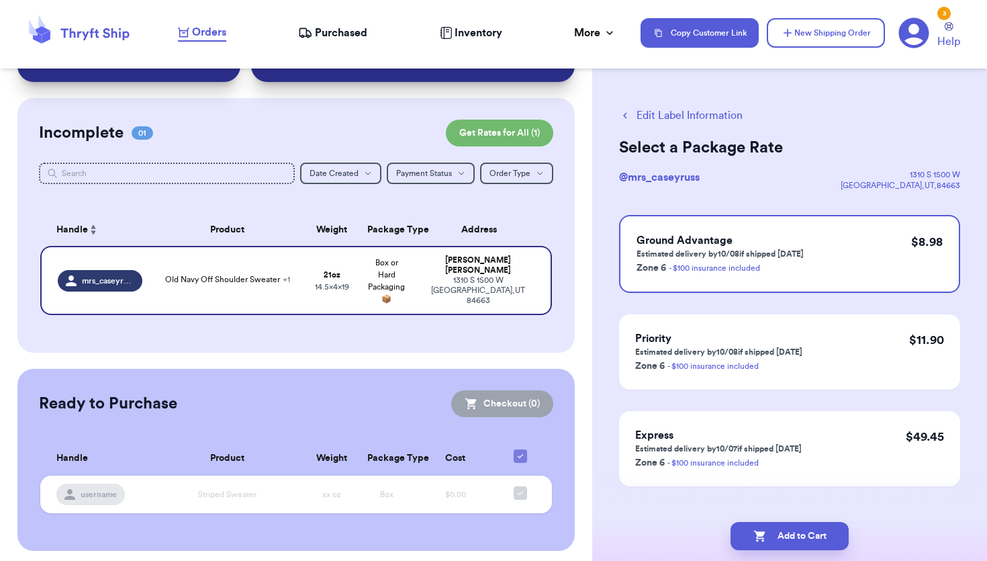
click at [625, 113] on icon "button" at bounding box center [625, 116] width 4 height 6
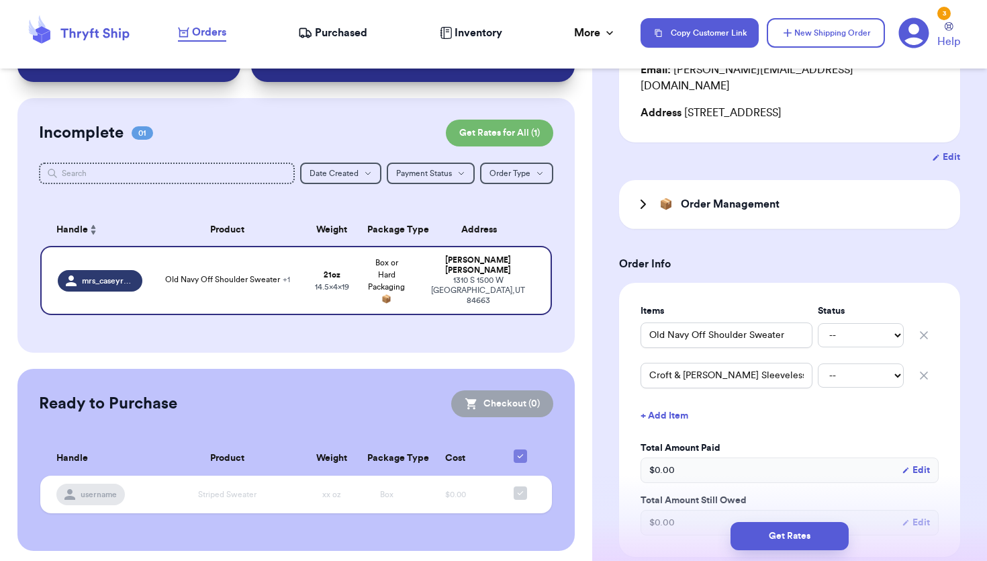
scroll to position [362, 0]
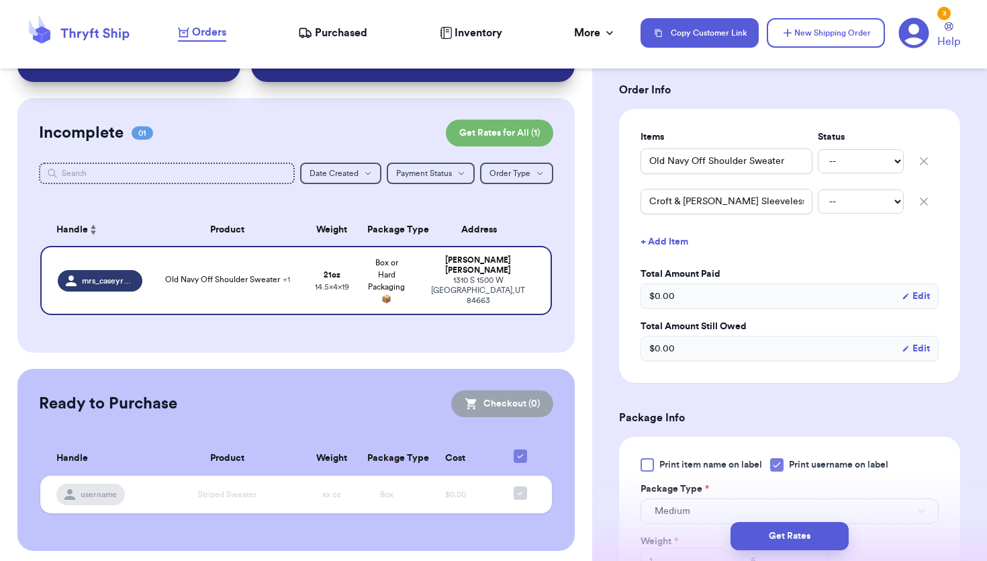
click at [766, 283] on div "$ 0.00 Edit" at bounding box center [790, 296] width 298 height 26
click at [921, 342] on button "Edit" at bounding box center [916, 348] width 28 height 13
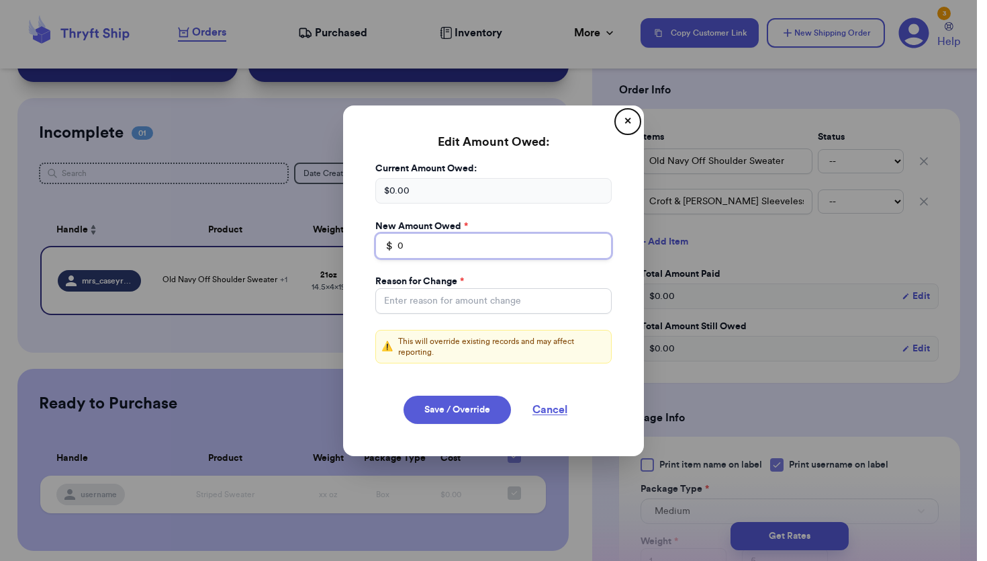
click at [449, 246] on input "0" at bounding box center [493, 246] width 236 height 26
click at [437, 185] on div "$ 0.00" at bounding box center [493, 191] width 236 height 26
click at [407, 190] on div "$ 0.00" at bounding box center [493, 191] width 236 height 26
click at [413, 191] on div "$ 0.00" at bounding box center [493, 191] width 236 height 26
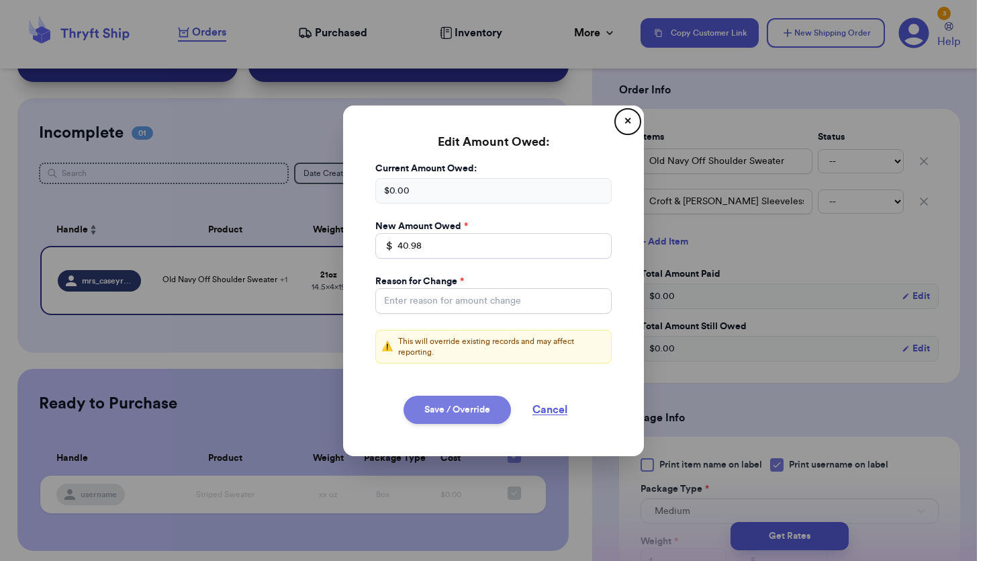
click at [487, 409] on button "Save / Override" at bounding box center [457, 409] width 107 height 28
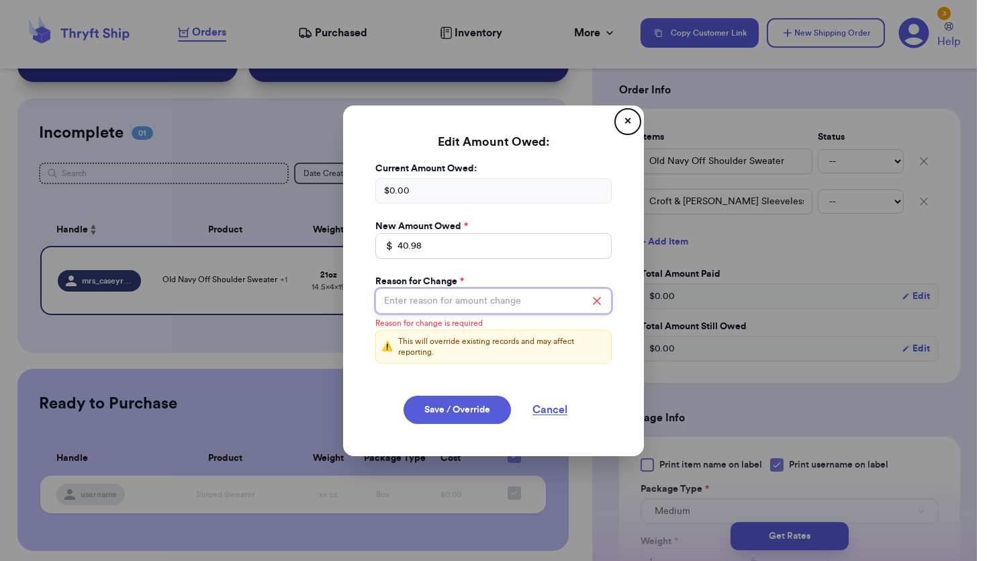
click at [462, 302] on input "Total Amount Paid" at bounding box center [493, 301] width 236 height 26
click at [598, 299] on icon at bounding box center [597, 300] width 7 height 7
click at [503, 241] on input "40.98" at bounding box center [493, 246] width 236 height 26
type input "4"
click at [630, 122] on button "✕" at bounding box center [627, 121] width 21 height 21
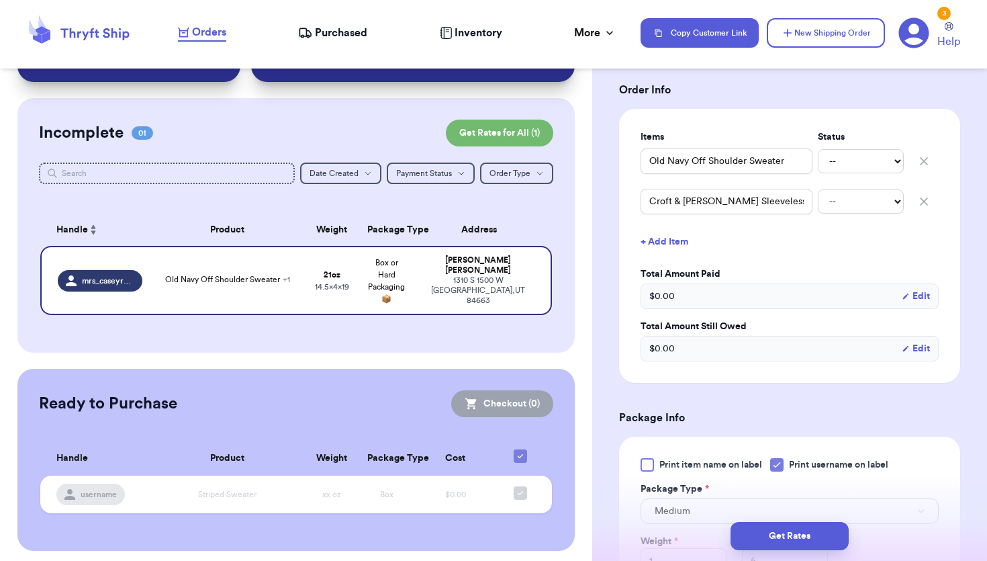
click at [926, 342] on button "Edit" at bounding box center [916, 348] width 28 height 13
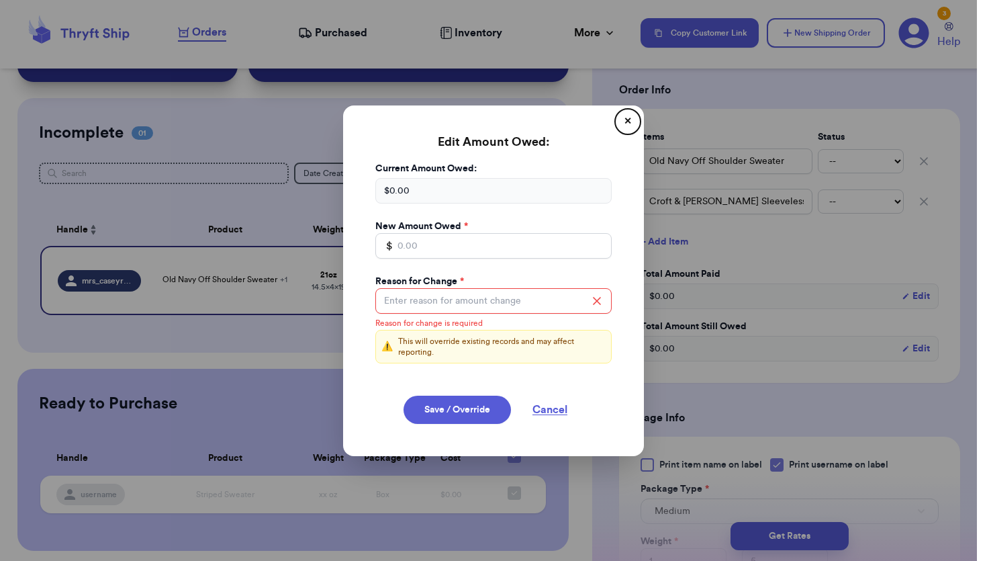
click at [628, 121] on button "✕" at bounding box center [627, 121] width 21 height 21
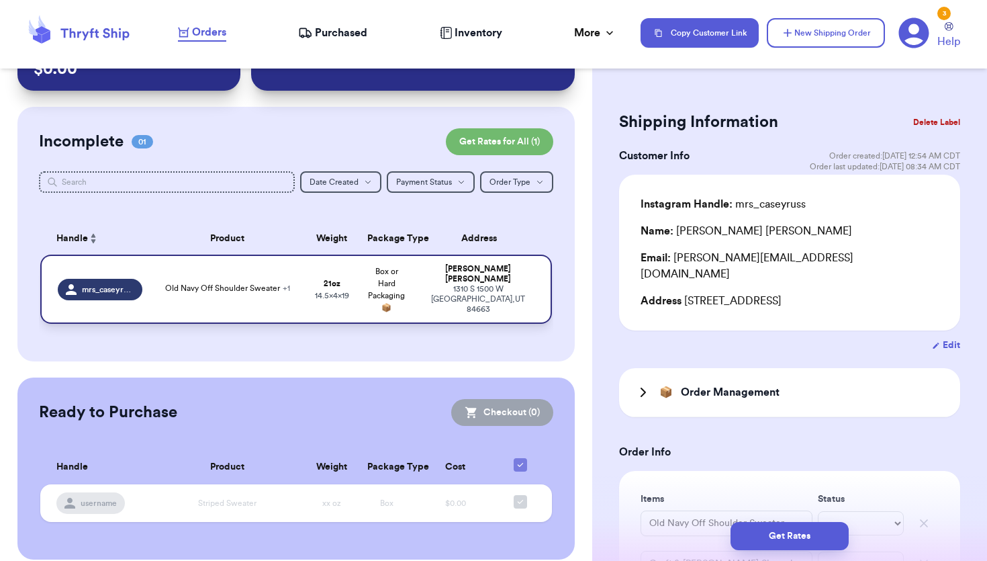
scroll to position [75, 0]
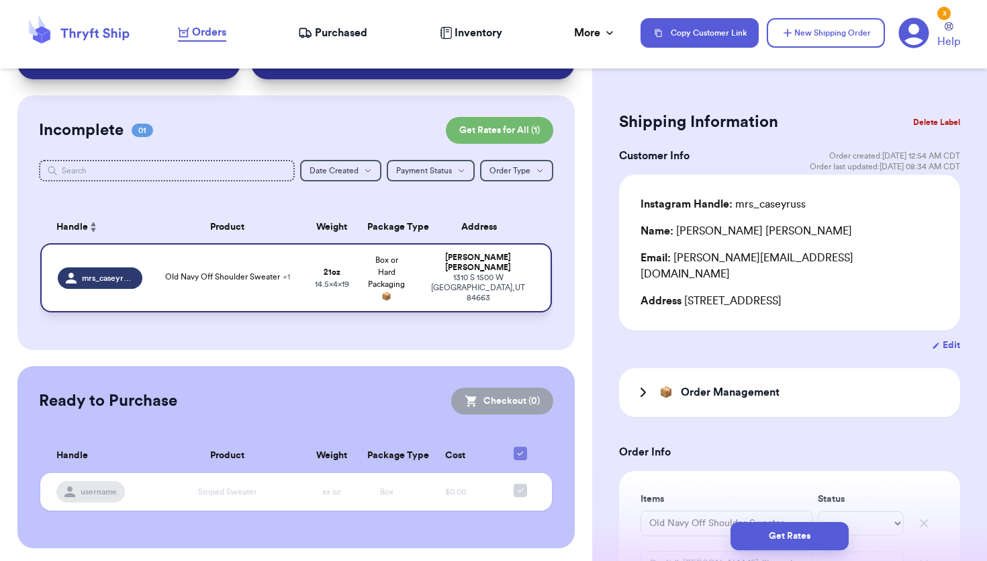
click at [229, 273] on span "Old Navy Off Shoulder Sweater + 1" at bounding box center [227, 277] width 125 height 8
type input "Croft & [PERSON_NAME] Sleeveless Top"
type input "Old Navy Off Shoulder Sweater"
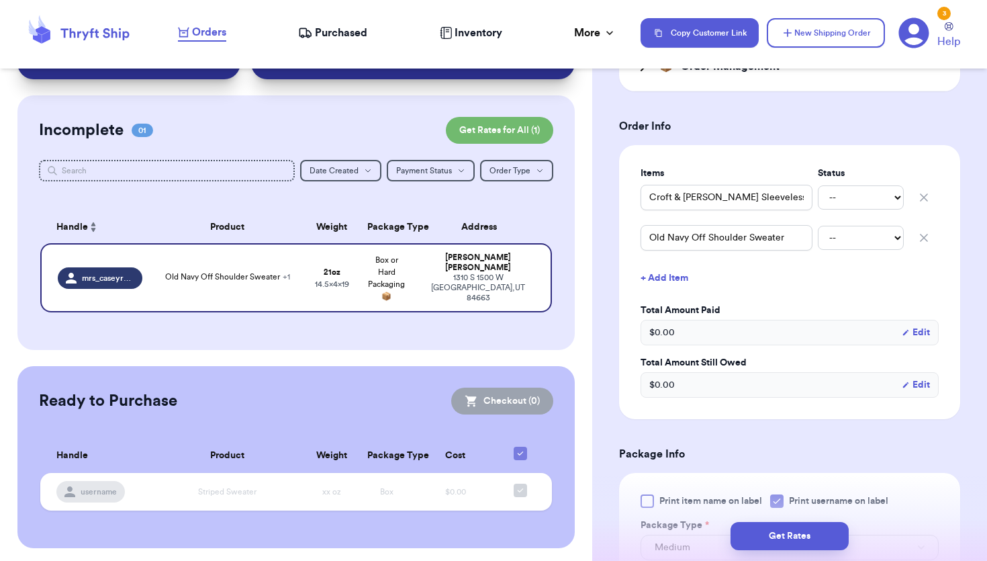
scroll to position [295, 0]
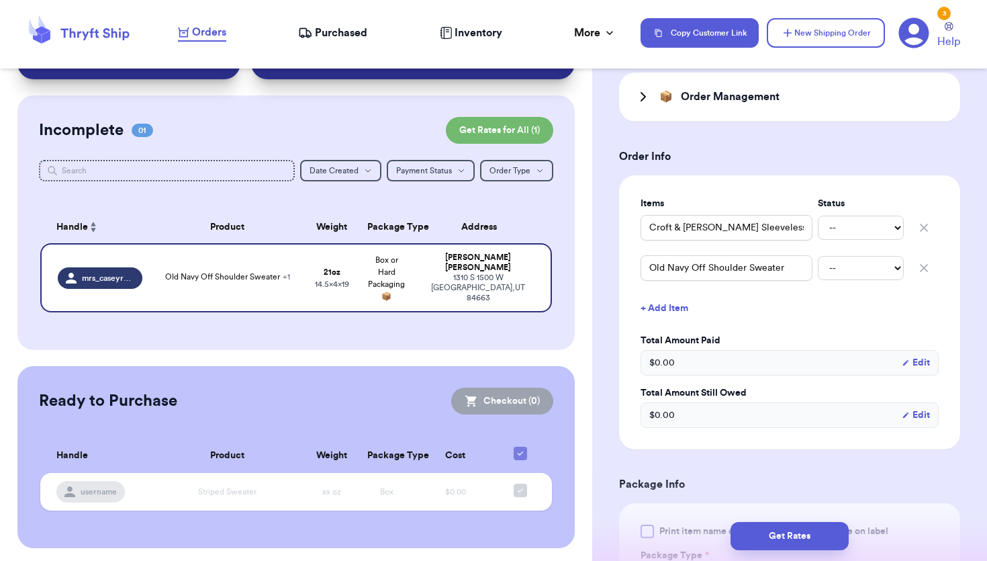
click at [747, 350] on div "$ 0.00 Edit" at bounding box center [790, 363] width 298 height 26
click at [921, 356] on button "Edit" at bounding box center [916, 362] width 28 height 13
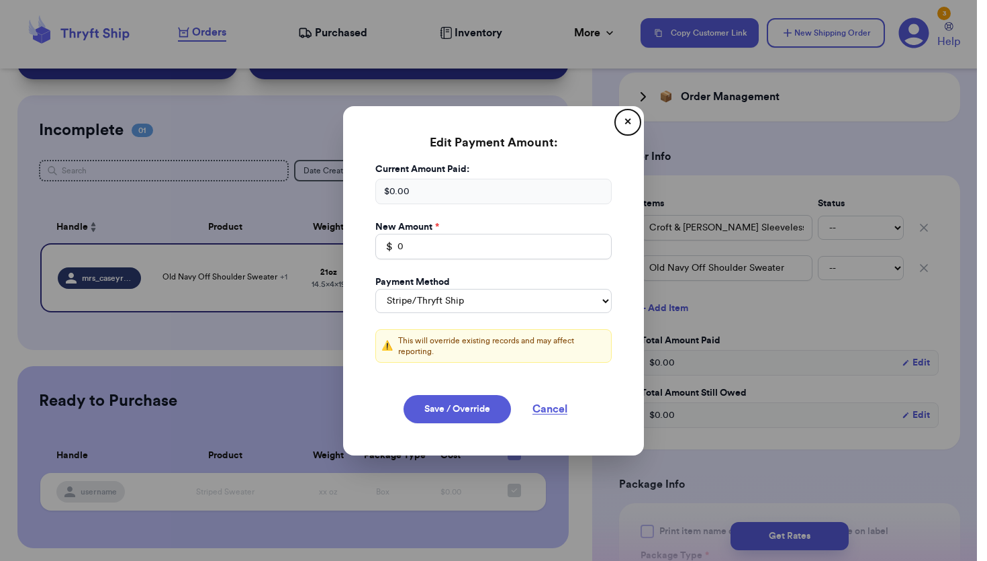
click at [494, 182] on div "$ 0.00" at bounding box center [493, 192] width 236 height 26
click at [630, 116] on button "✕" at bounding box center [627, 121] width 21 height 21
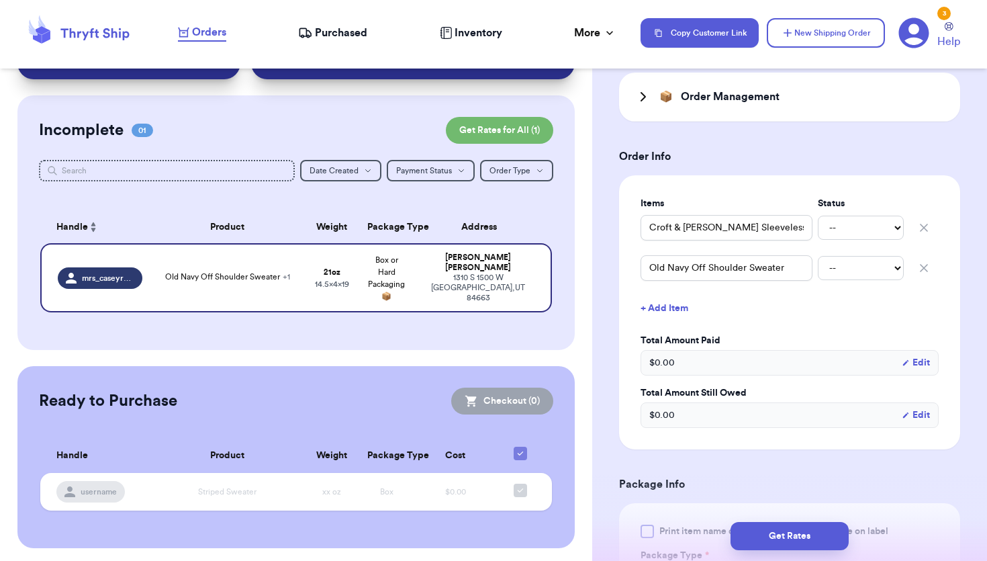
click at [924, 408] on button "Edit" at bounding box center [916, 414] width 28 height 13
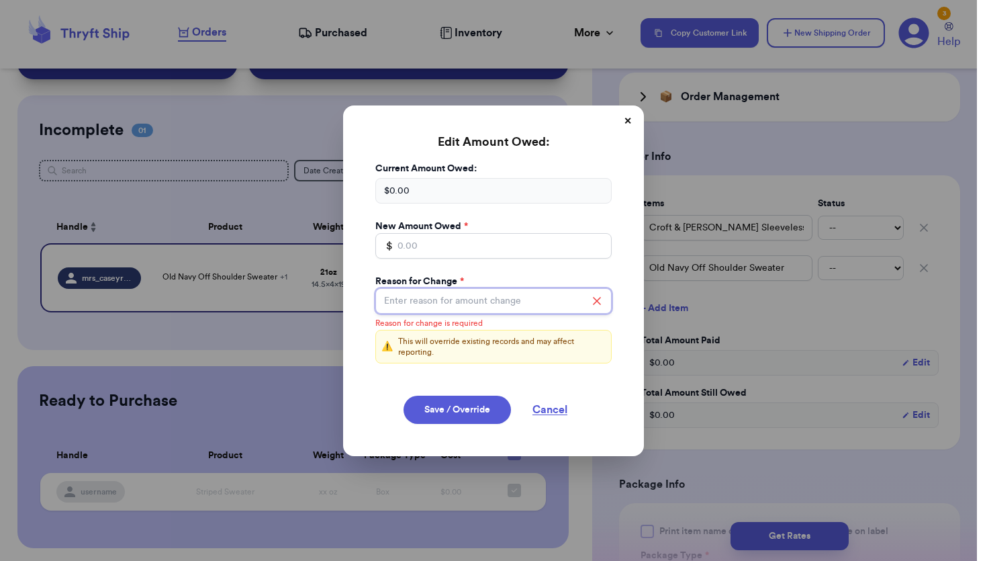
click at [514, 303] on input "Total Amount Paid" at bounding box center [493, 301] width 236 height 26
click at [454, 275] on label "Reason for Change *" at bounding box center [419, 281] width 89 height 13
click at [488, 243] on input "Total Amount Paid" at bounding box center [493, 246] width 236 height 26
click at [555, 409] on button "Cancel" at bounding box center [549, 409] width 67 height 28
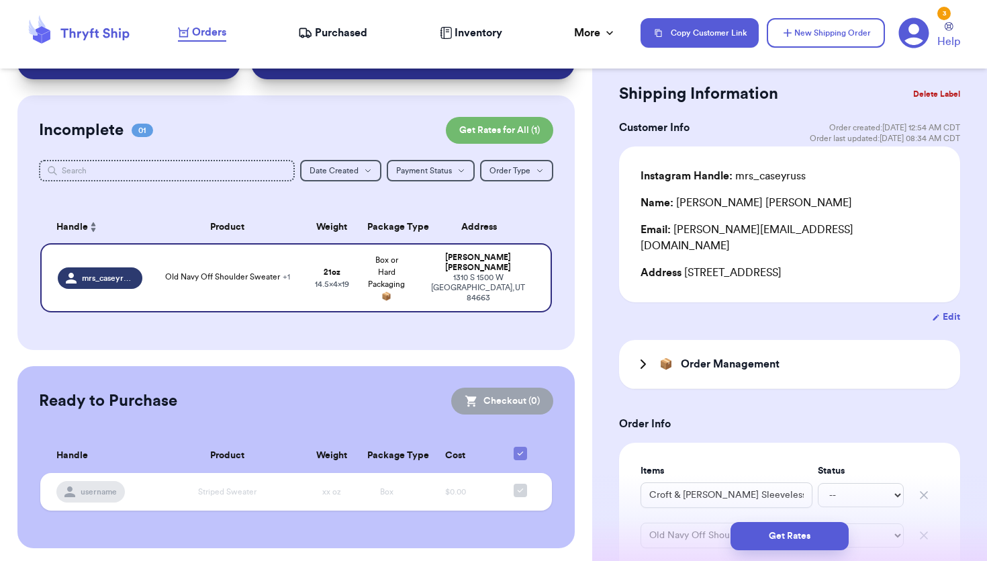
scroll to position [17, 0]
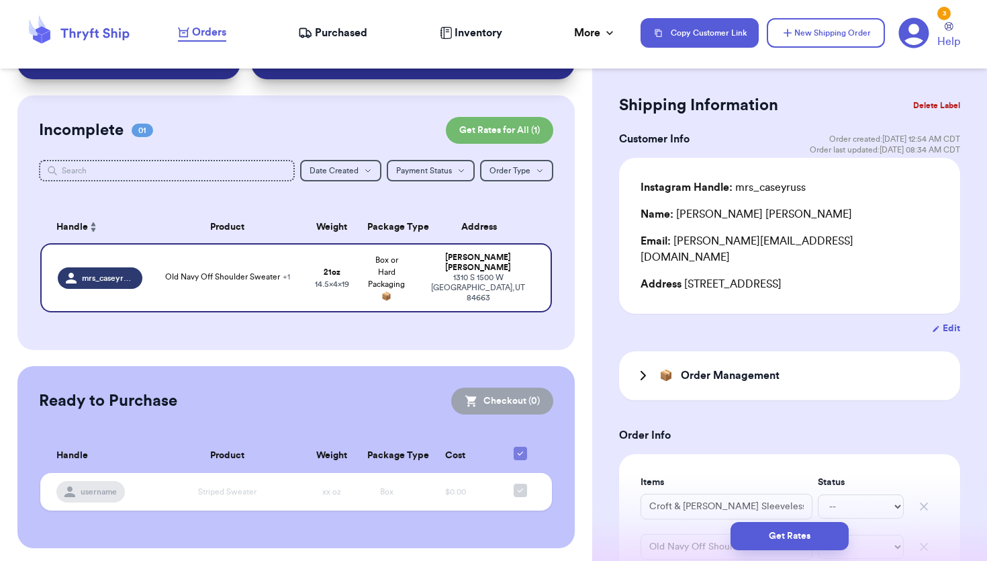
click at [637, 367] on icon at bounding box center [643, 375] width 16 height 16
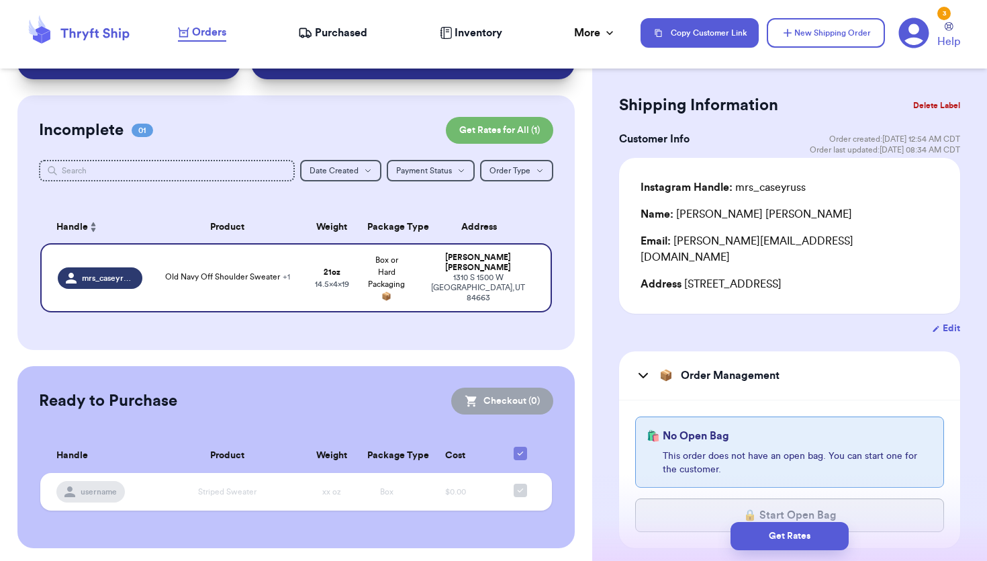
click at [639, 367] on icon at bounding box center [643, 375] width 16 height 16
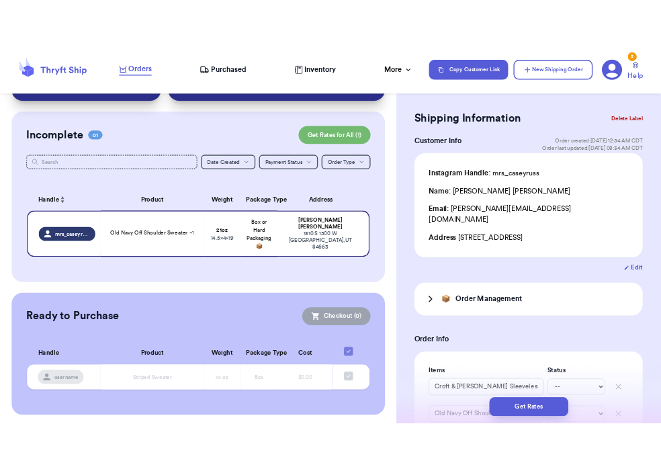
scroll to position [0, 0]
